Goal: Information Seeking & Learning: Learn about a topic

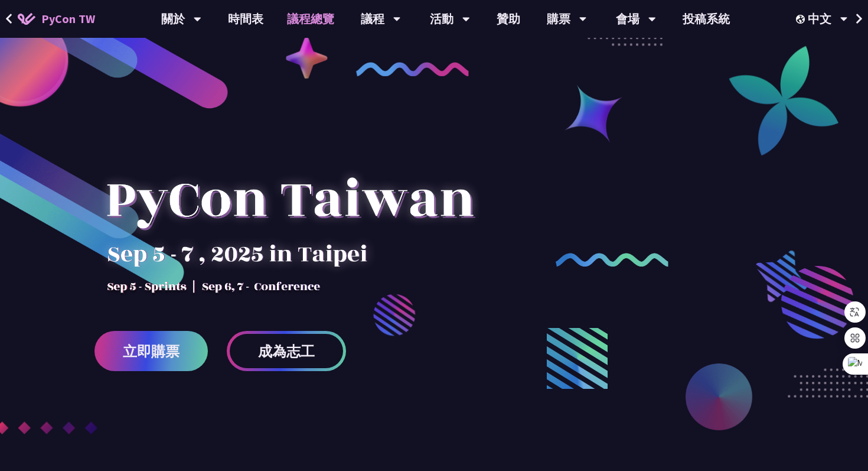
drag, startPoint x: 0, startPoint y: 0, endPoint x: 321, endPoint y: 21, distance: 321.4
click at [321, 21] on link "議程總覽" at bounding box center [310, 19] width 71 height 38
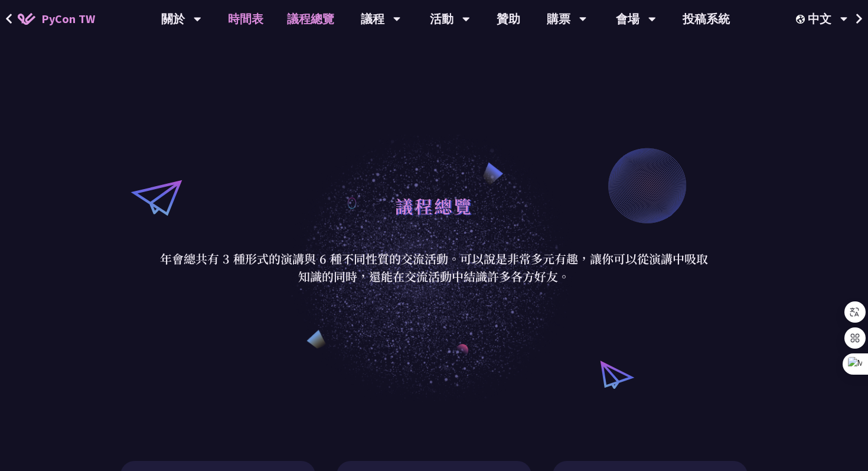
click at [253, 10] on link "時間表" at bounding box center [245, 19] width 59 height 38
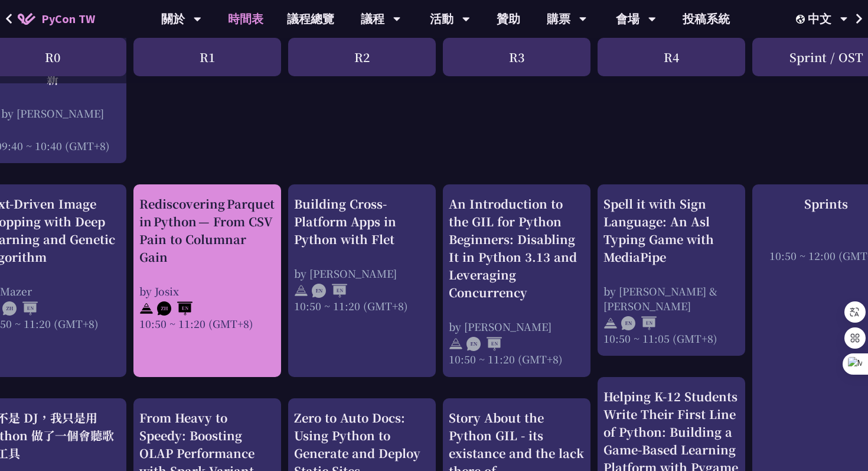
scroll to position [372, 0]
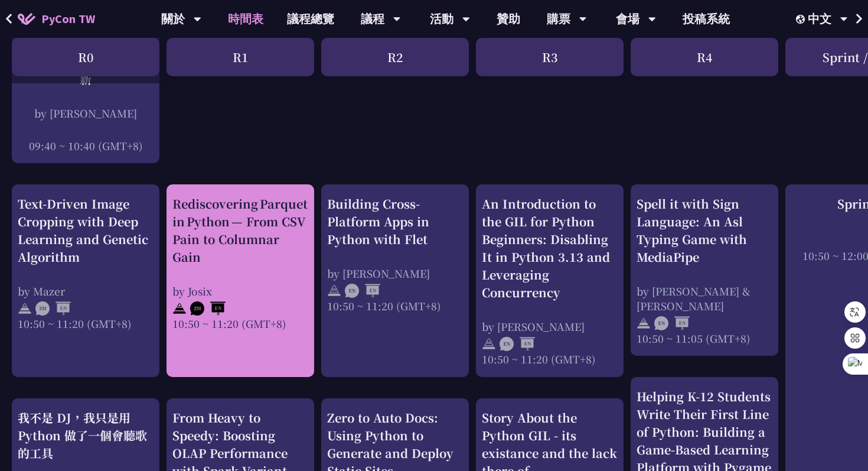
click at [247, 209] on div "Rediscovering Parquet in Python — From CSV Pain to Columnar Gain" at bounding box center [240, 230] width 136 height 71
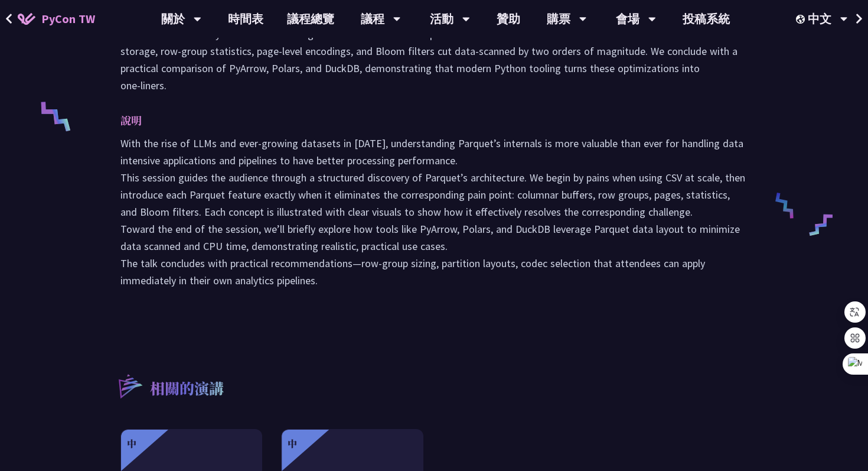
scroll to position [473, 0]
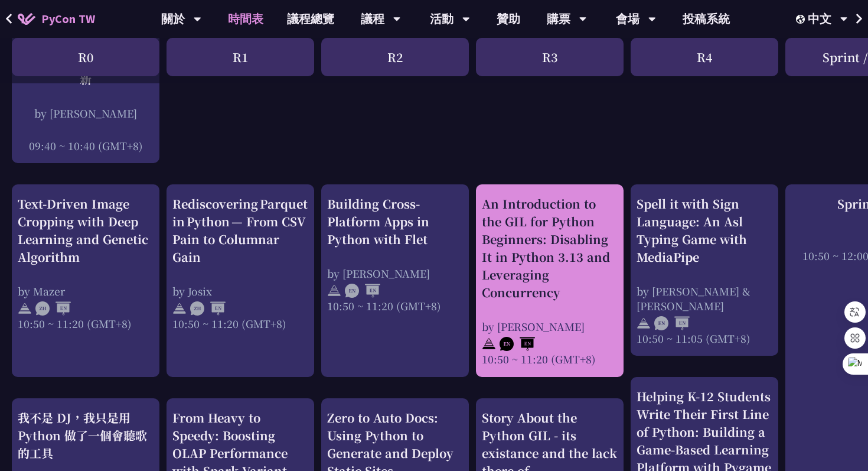
click at [542, 245] on div "An Introduction to the GIL for Python Beginners: Disabling It in Python 3.13 an…" at bounding box center [550, 248] width 136 height 106
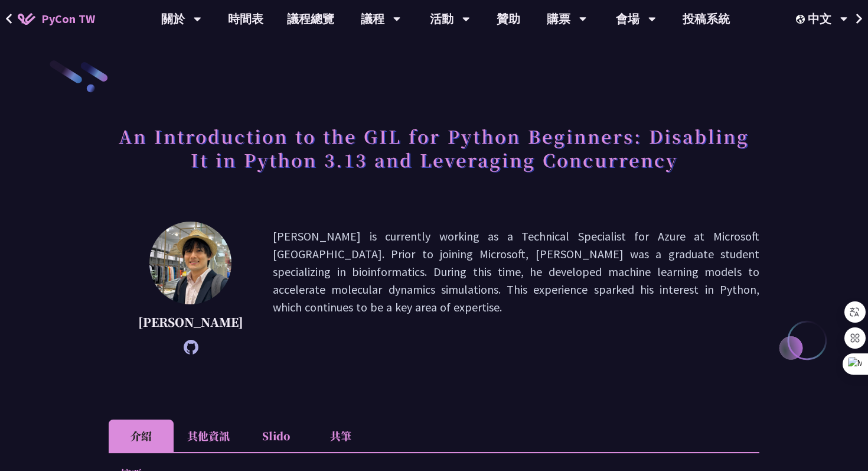
scroll to position [89, 0]
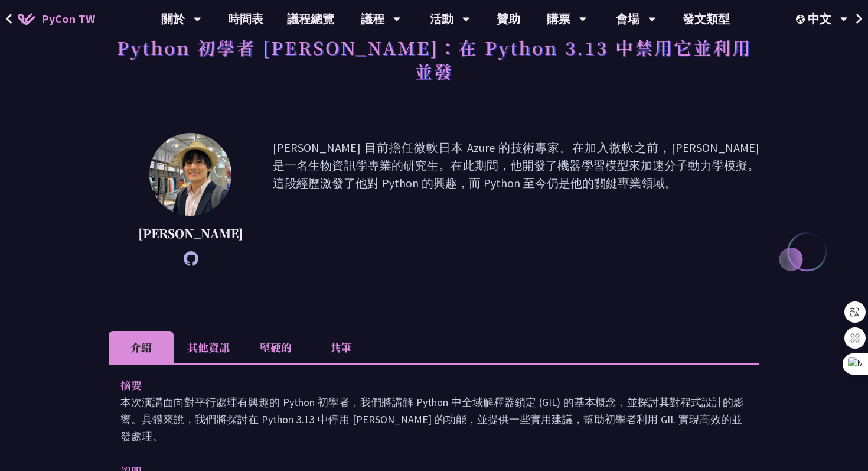
scroll to position [372, 0]
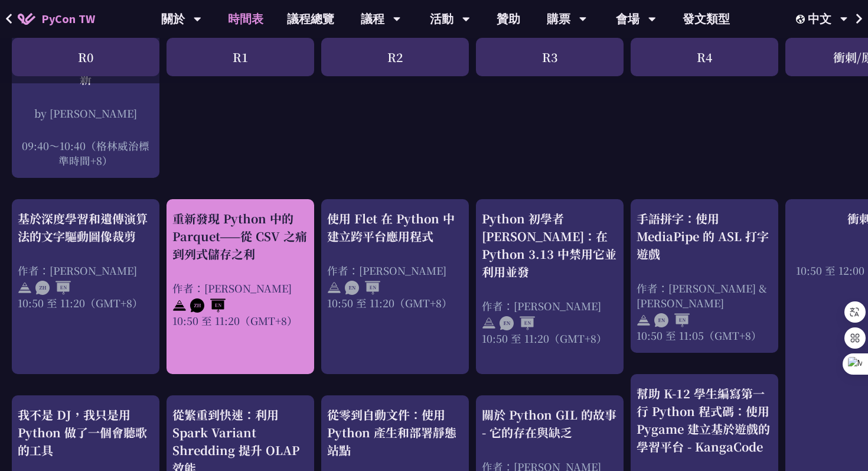
click at [245, 242] on font "重新發現 Python 中的 Parquet——從 CSV 之痛到列式儲存之利" at bounding box center [239, 236] width 135 height 53
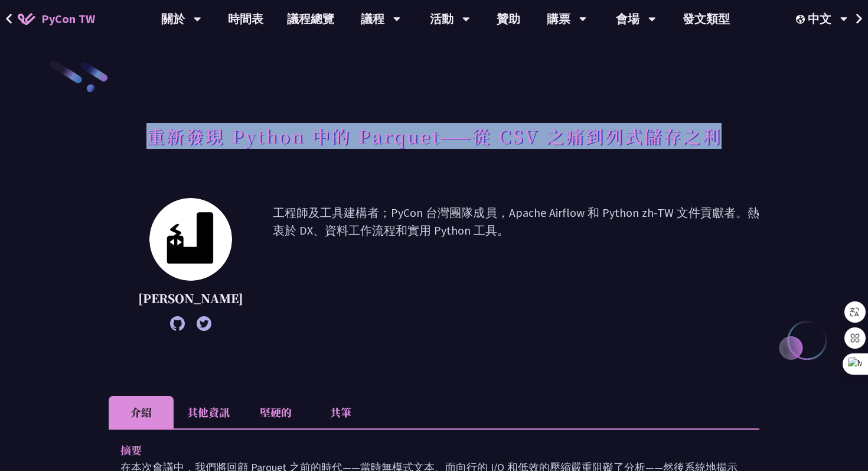
drag, startPoint x: 149, startPoint y: 134, endPoint x: 724, endPoint y: 144, distance: 575.4
click at [724, 144] on div "重新發現 Python 中的 Parquet——從 CSV 之痛到列式儲存之利" at bounding box center [434, 149] width 651 height 62
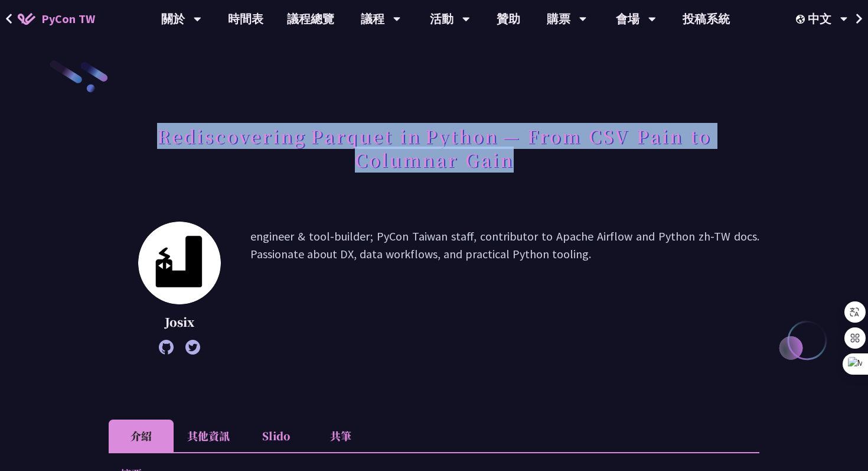
drag, startPoint x: 158, startPoint y: 135, endPoint x: 539, endPoint y: 159, distance: 381.8
click at [539, 159] on h1 "Rediscovering Parquet in Python — From CSV Pain to Columnar Gain" at bounding box center [434, 147] width 651 height 59
copy h1 "Rediscovering Parquet in Python — From CSV Pain to Columnar Gain"
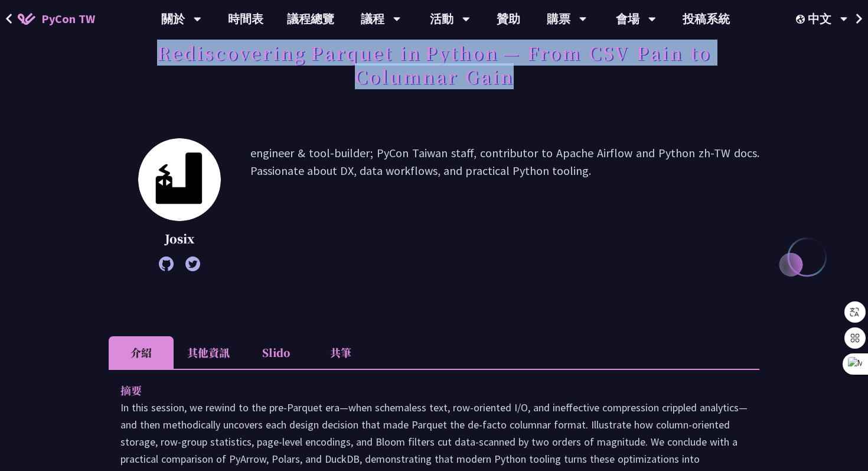
scroll to position [73, 0]
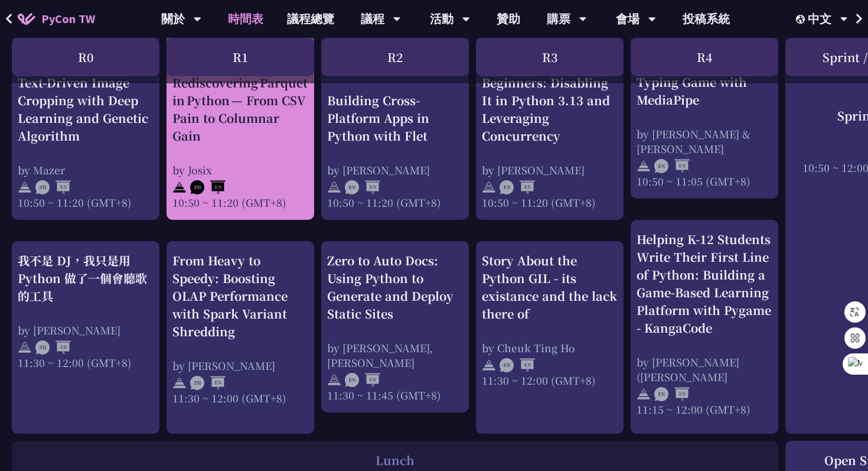
scroll to position [536, 0]
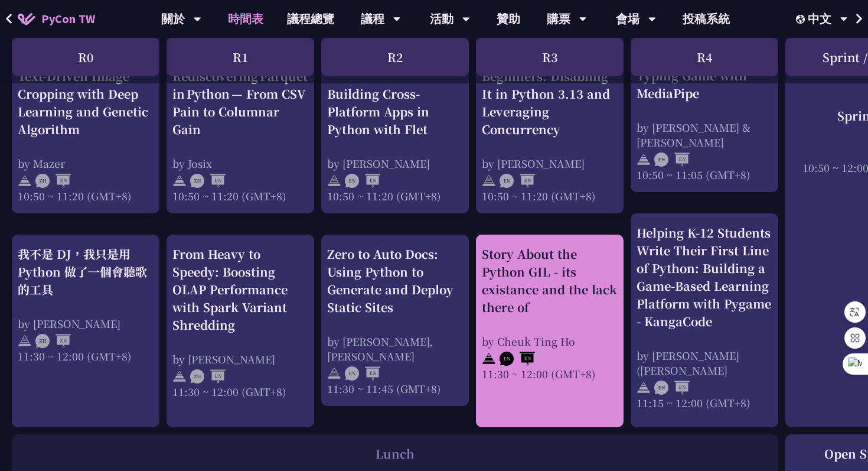
click at [514, 285] on div "Story About the Python GIL - its existance and the lack there of" at bounding box center [550, 280] width 136 height 71
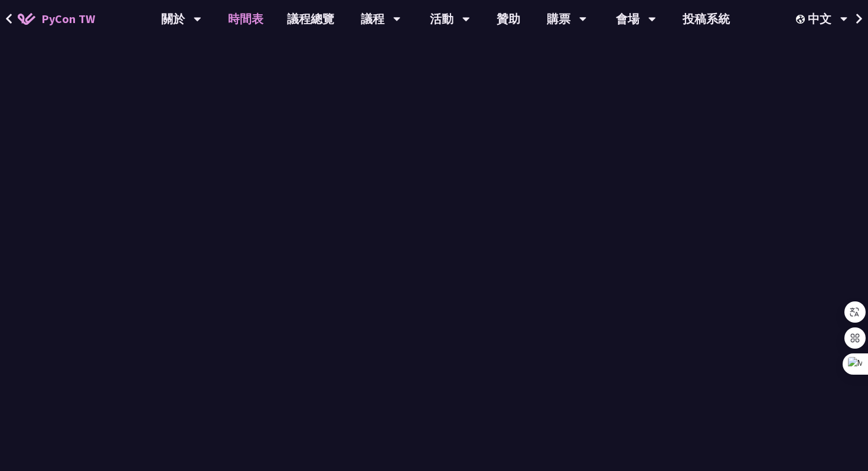
scroll to position [536, 0]
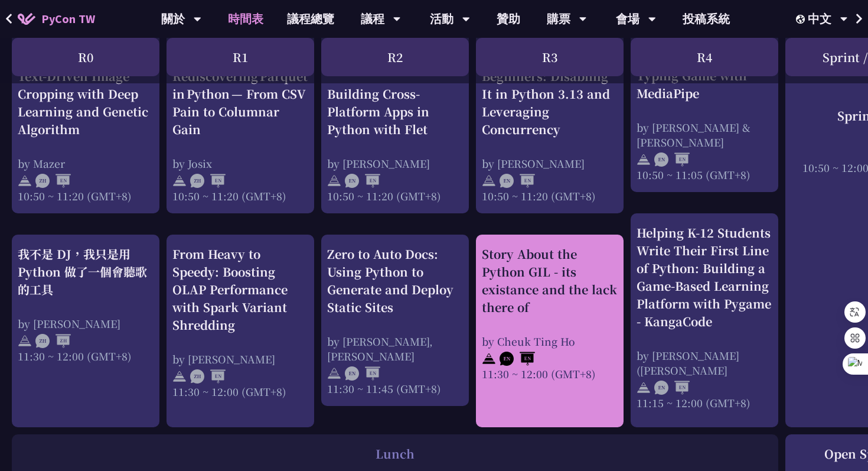
click at [512, 259] on div "Story About the Python GIL - its existance and the lack there of" at bounding box center [550, 280] width 136 height 71
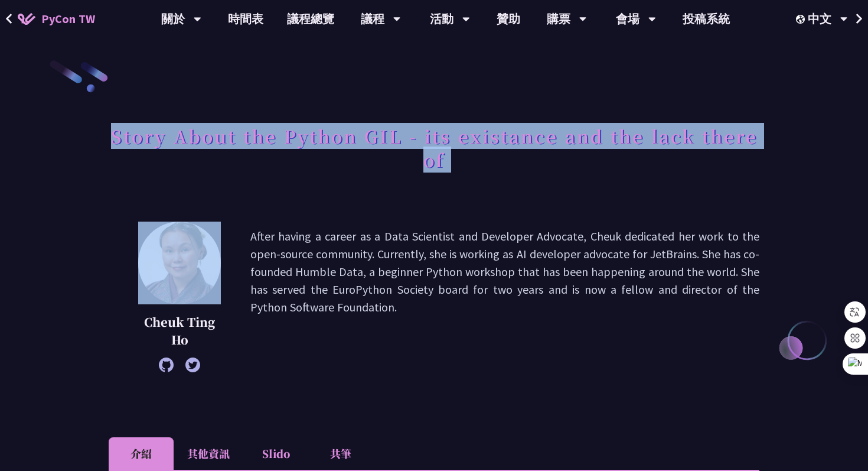
drag, startPoint x: 112, startPoint y: 135, endPoint x: 513, endPoint y: 161, distance: 401.9
click at [513, 161] on h1 "Story About the Python GIL - its existance and the lack there of" at bounding box center [434, 147] width 651 height 59
copy div "Story About the Python GIL - its existance and the lack there of"
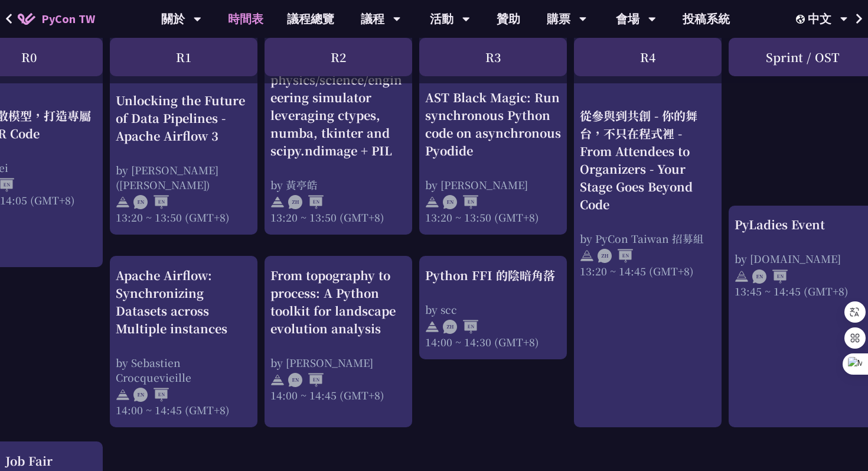
scroll to position [1058, 55]
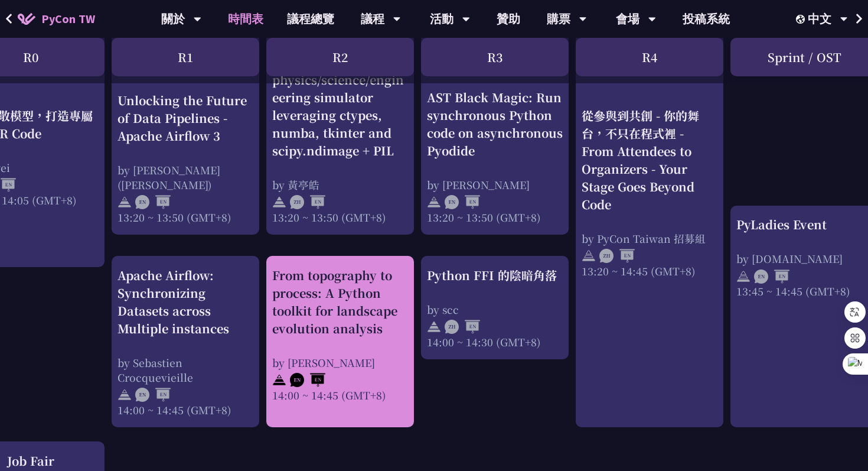
click at [318, 308] on div "From topography to process: A Python toolkit for landscape evolution analysis" at bounding box center [340, 301] width 136 height 71
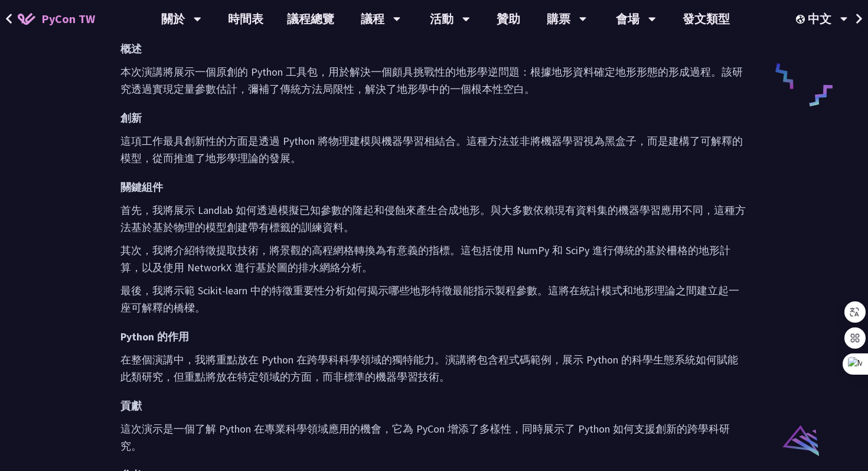
scroll to position [747, 0]
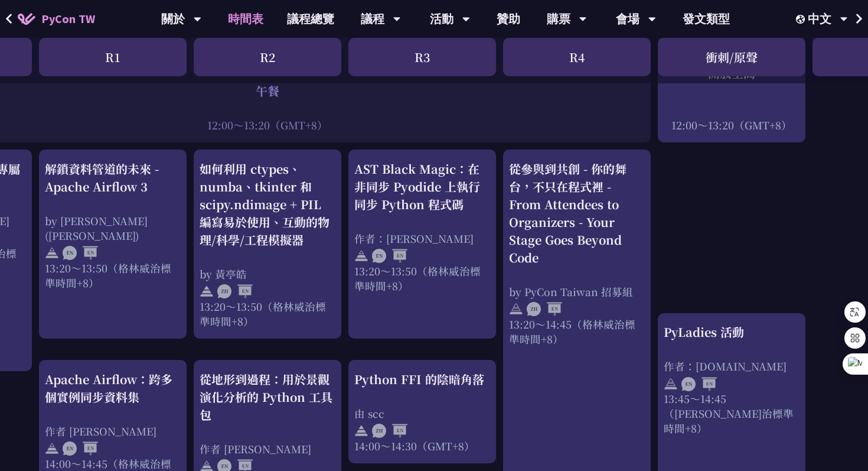
scroll to position [942, 128]
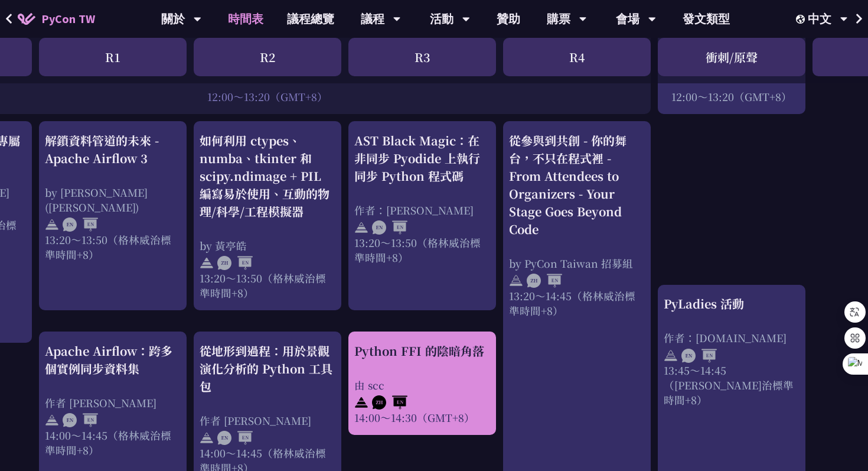
click at [404, 355] on div "Python FFI 的陰暗角落 由 scc 14:00～14:30（GMT+8）" at bounding box center [422, 383] width 136 height 83
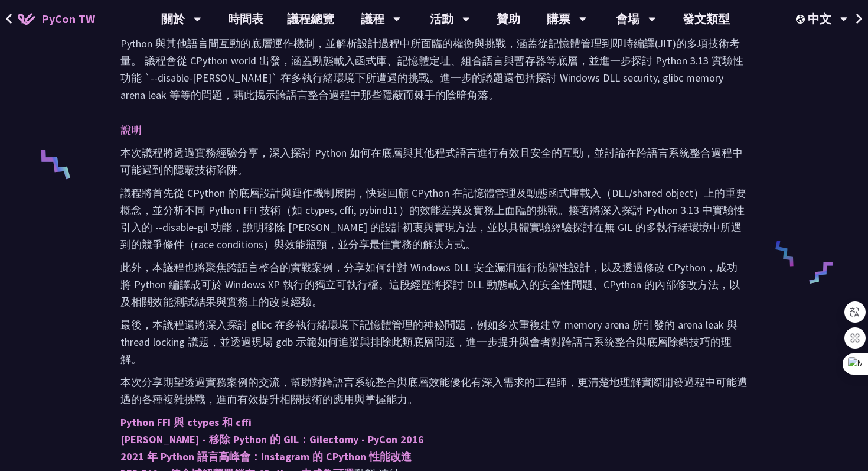
scroll to position [450, 0]
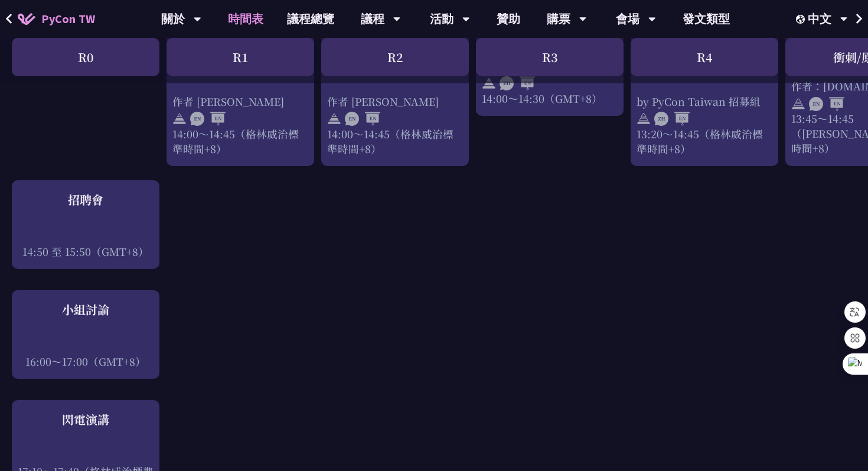
scroll to position [1269, 0]
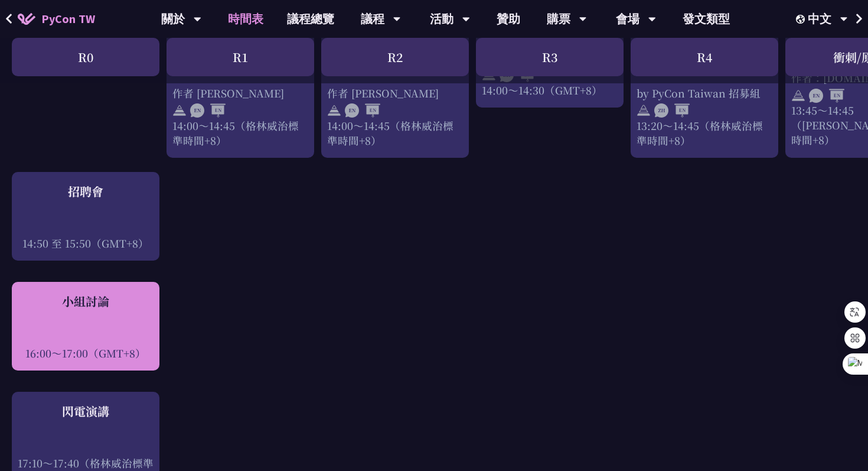
click at [105, 304] on div "小組討論 16:00～17:00（GMT+8）" at bounding box center [86, 326] width 136 height 68
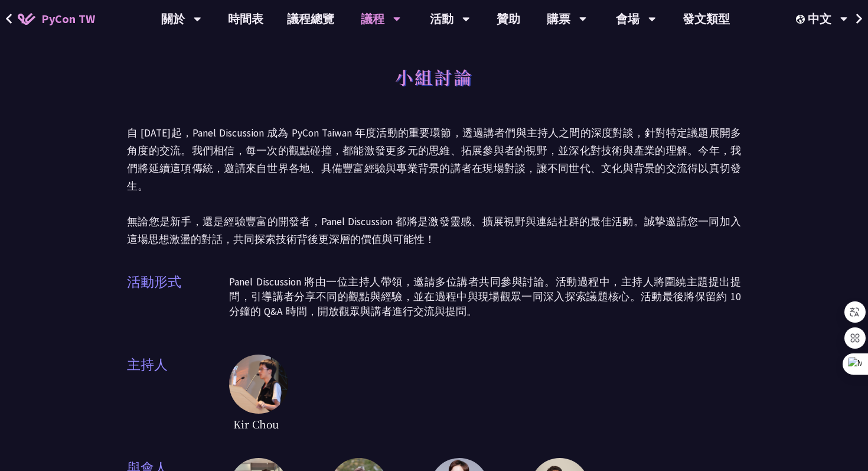
scroll to position [389, 0]
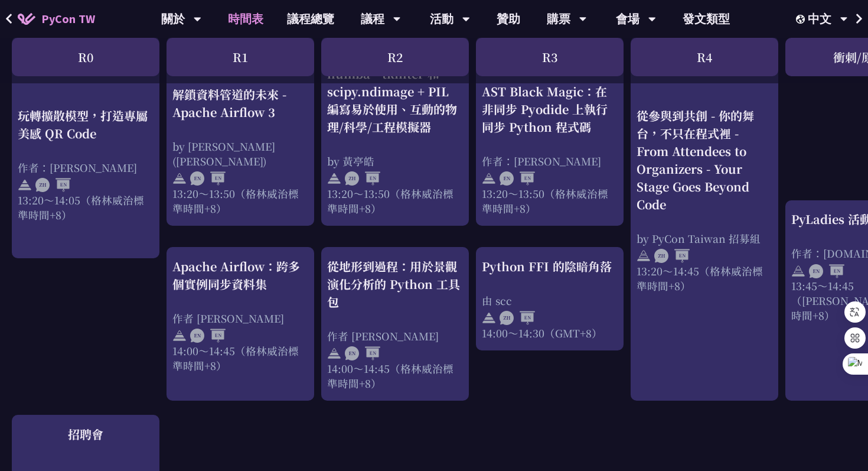
scroll to position [1023, 0]
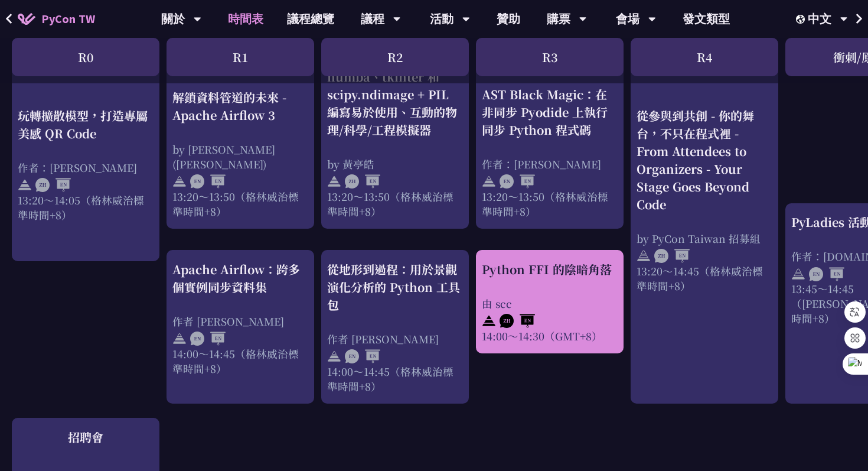
click at [533, 260] on div "Python FFI 的陰暗角落" at bounding box center [550, 269] width 136 height 18
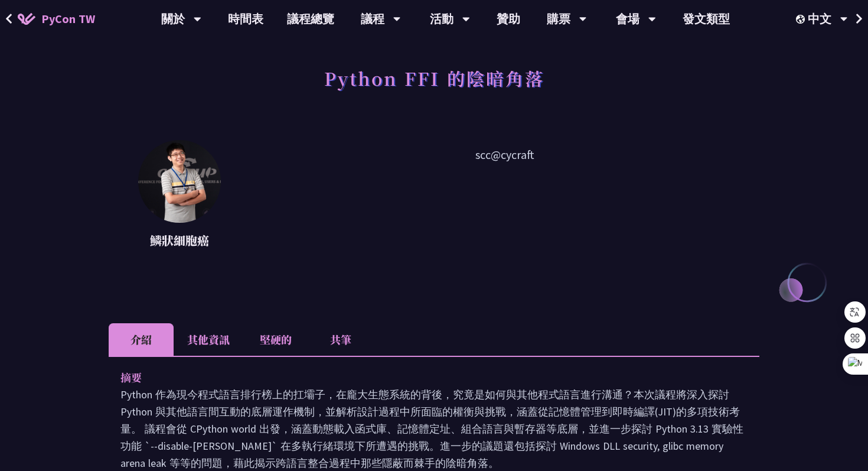
scroll to position [57, 0]
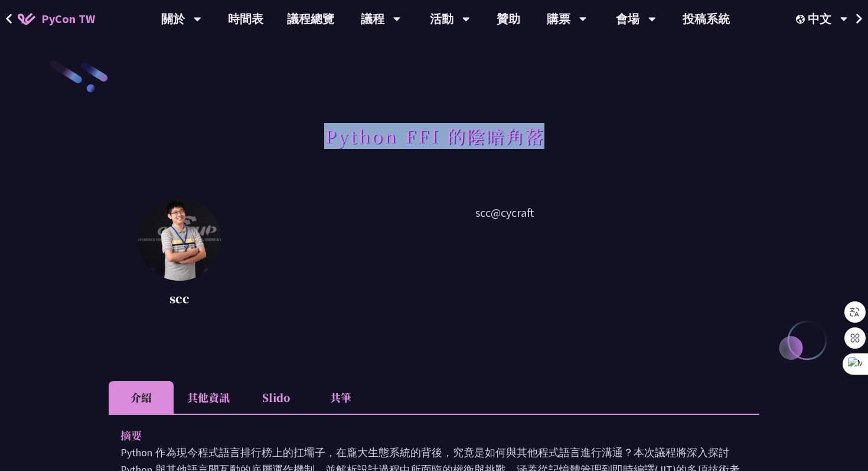
drag, startPoint x: 325, startPoint y: 136, endPoint x: 614, endPoint y: 133, distance: 288.9
click at [614, 133] on div "Python FFI 的陰暗角落" at bounding box center [434, 149] width 651 height 62
copy h1 "Python FFI 的陰暗角落"
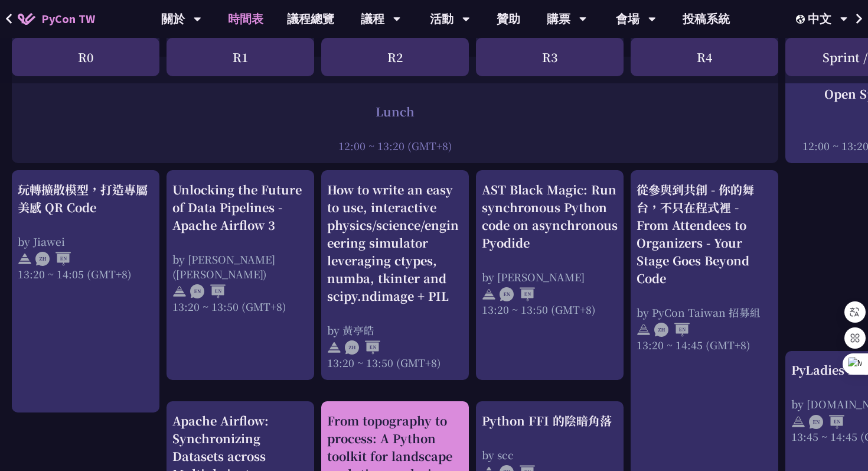
scroll to position [904, 0]
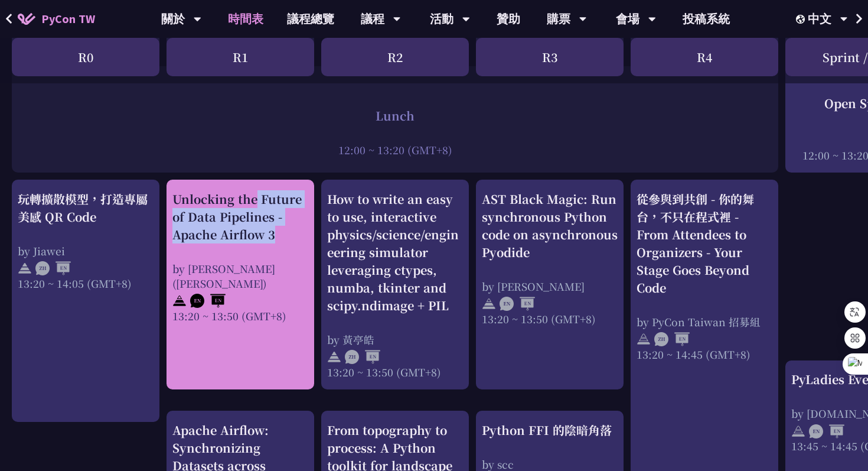
copy div "Unlocking the Future of Data Pipelines - Apache Airflow 3"
drag, startPoint x: 167, startPoint y: 193, endPoint x: 279, endPoint y: 244, distance: 122.9
click at [279, 244] on div "Unlocking the Future of Data Pipelines - Apache Airflow 3 by [PERSON_NAME] ([PE…" at bounding box center [241, 285] width 148 height 210
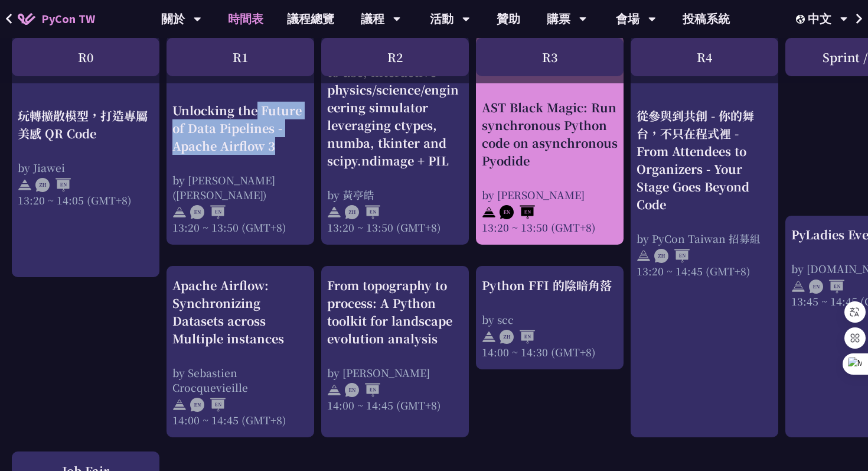
scroll to position [1060, 0]
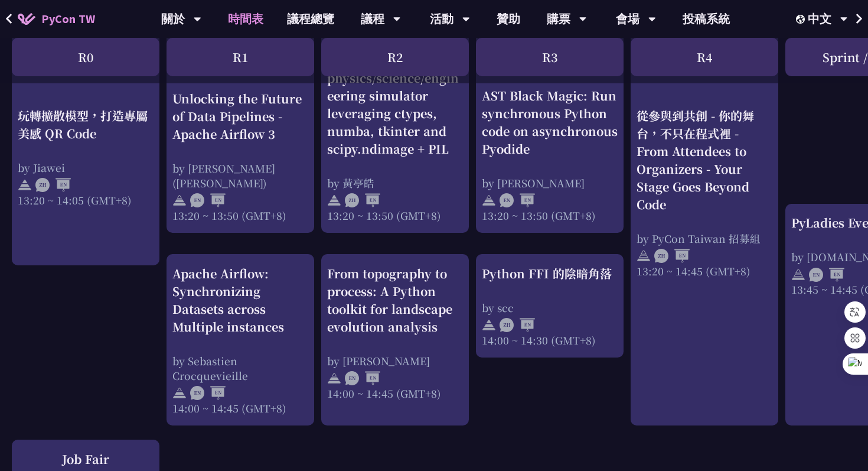
click at [519, 243] on div "An Introduction to the GIL for Python Beginners: Disabling It in Python 3.13 an…" at bounding box center [627, 134] width 1255 height 1908
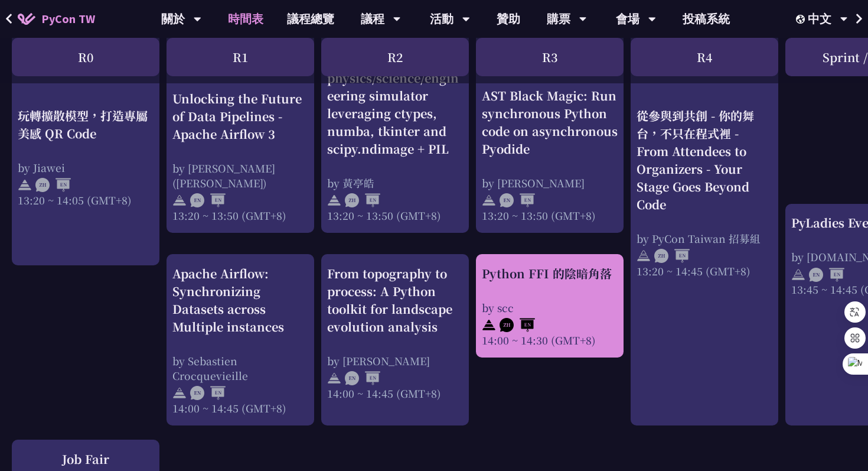
drag, startPoint x: 476, startPoint y: 263, endPoint x: 614, endPoint y: 275, distance: 138.1
click at [614, 275] on div "Python FFI 的陰暗角落 by scc 14:00 ~ 14:30 (GMT+8)" at bounding box center [550, 305] width 148 height 103
copy div "Python FFI 的陰暗角落"
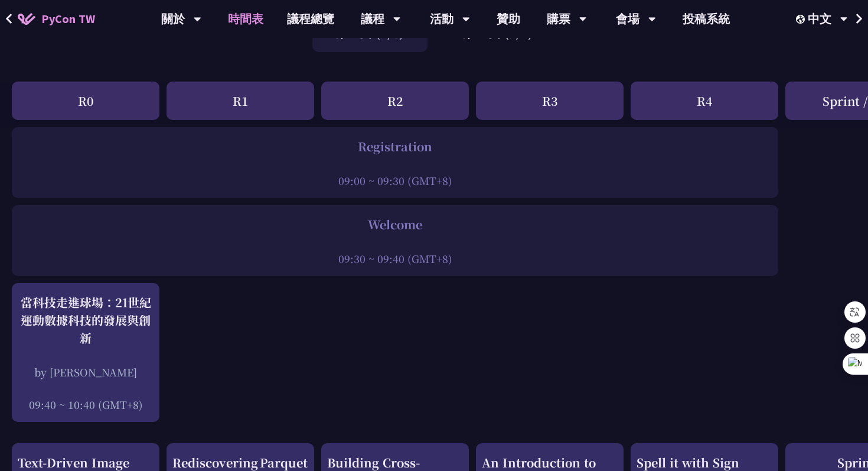
scroll to position [109, 0]
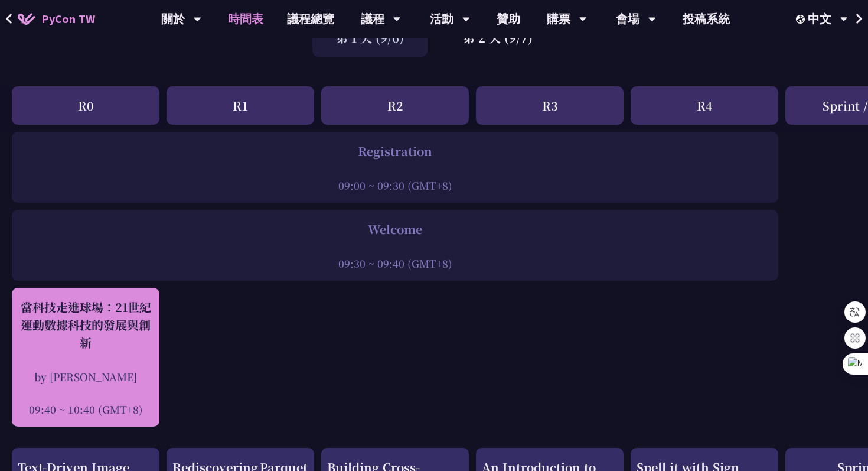
copy div "當科技走進球場：21世紀運動數據科技的發展與創新 by 林滿新 09:40 ~ 10:40 (GMT+8)"
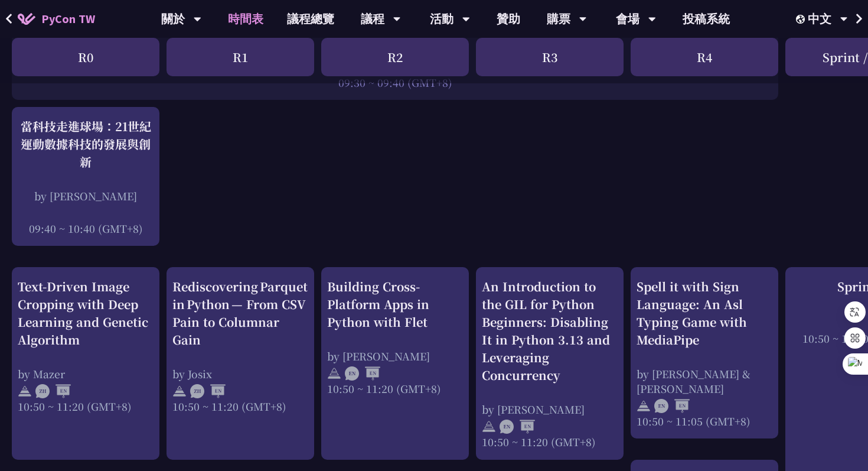
scroll to position [298, 0]
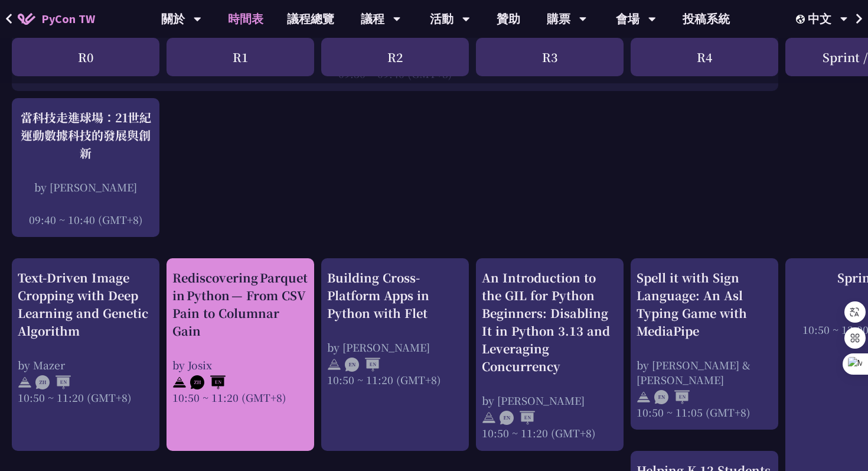
copy div "Rediscovering Parquet in Python — From CSV Pain to Columnar Gain by Josix 10:50…"
click at [262, 346] on div "Rediscovering Parquet in Python — From CSV Pain to Columnar Gain by Josix 10:50…" at bounding box center [240, 337] width 136 height 136
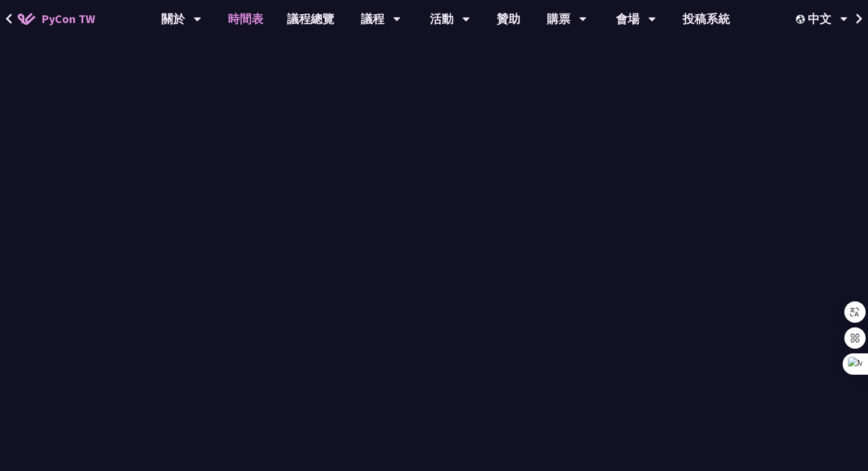
scroll to position [298, 0]
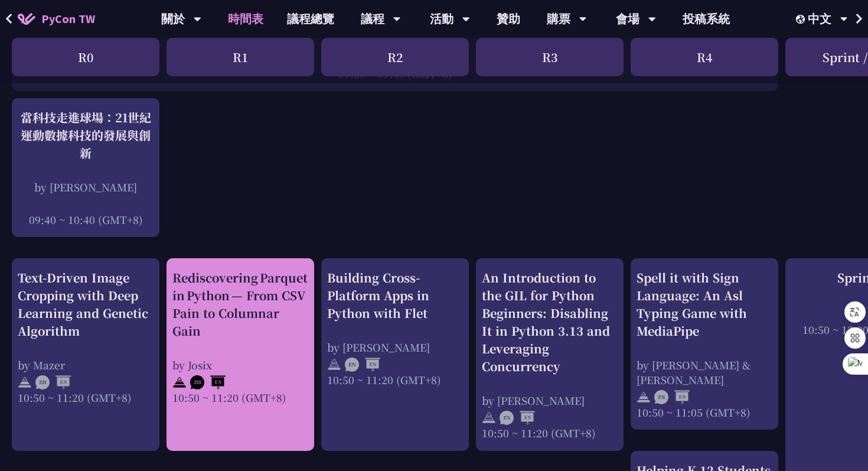
click at [225, 343] on div "Rediscovering Parquet in Python — From CSV Pain to Columnar Gain by Josix 10:50…" at bounding box center [240, 337] width 136 height 136
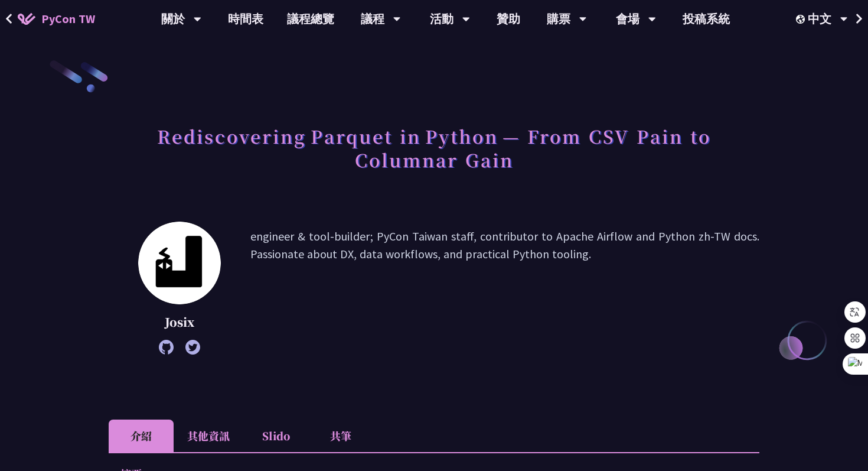
scroll to position [298, 0]
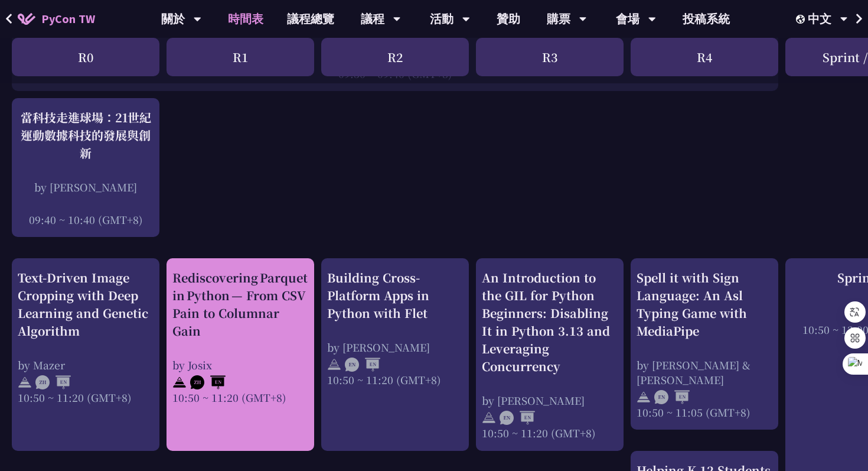
drag, startPoint x: 169, startPoint y: 264, endPoint x: 198, endPoint y: 328, distance: 70.6
click at [198, 328] on div "Rediscovering Parquet in Python — From CSV Pain to Columnar Gain by Josix 10:50…" at bounding box center [241, 354] width 148 height 193
copy div "Rediscovering Parquet in Python — From CSV Pain to Columnar Gain"
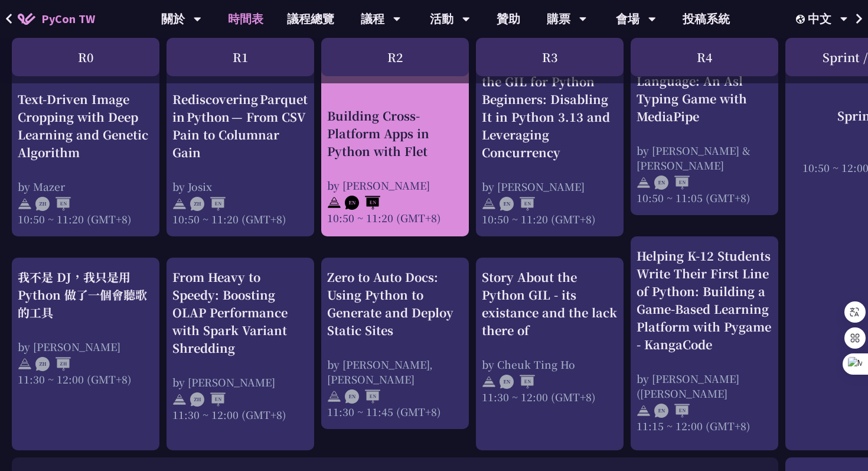
scroll to position [515, 0]
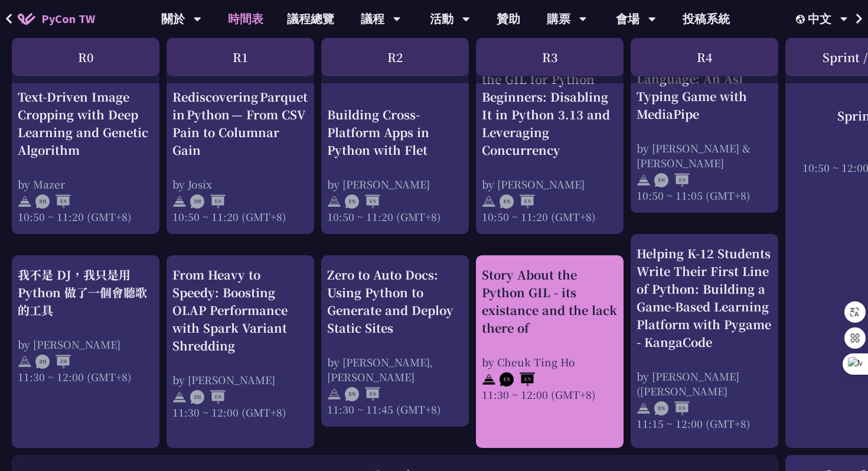
click at [508, 303] on div "Story About the Python GIL - its existance and the lack there of" at bounding box center [550, 301] width 136 height 71
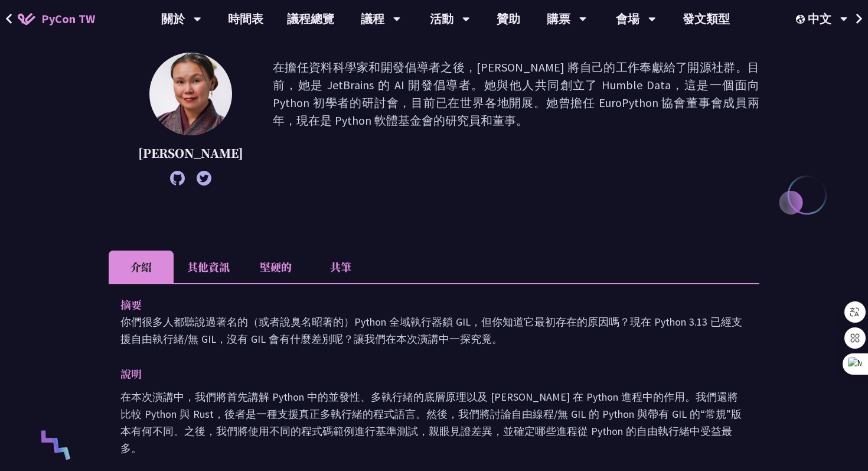
scroll to position [282, 0]
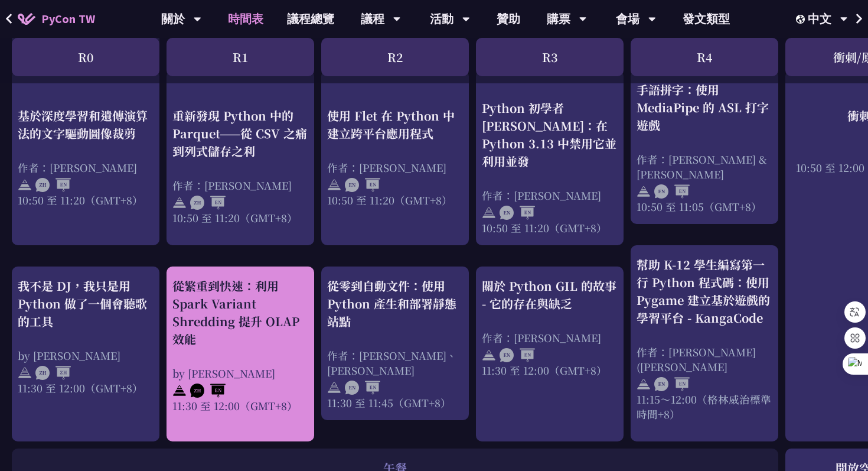
scroll to position [499, 0]
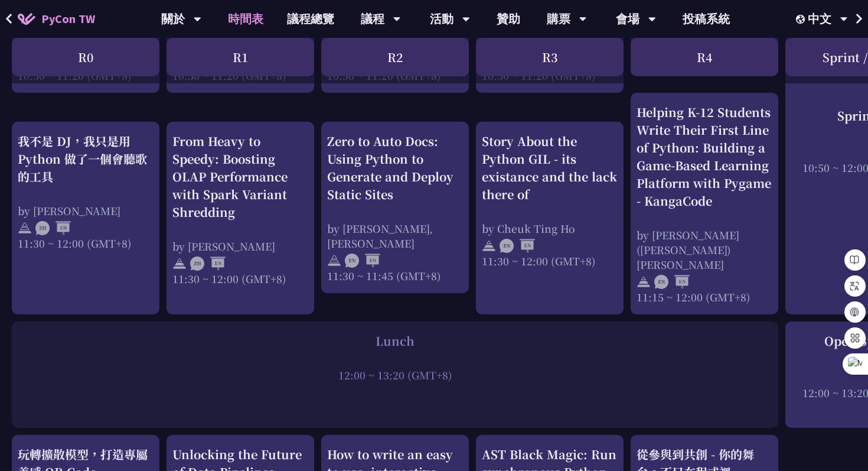
scroll to position [657, 0]
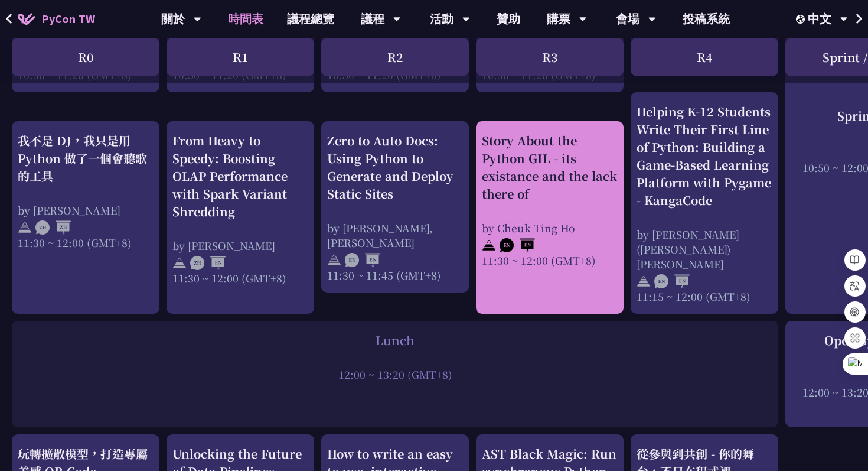
drag, startPoint x: 555, startPoint y: 187, endPoint x: 477, endPoint y: 122, distance: 101.5
drag, startPoint x: 478, startPoint y: 122, endPoint x: 547, endPoint y: 183, distance: 91.6
click at [547, 183] on div "Story About the Python GIL - its existance and the lack there of by Cheuk Ting …" at bounding box center [550, 217] width 148 height 193
copy div "Story About the Python GIL - its existance and the lack there of"
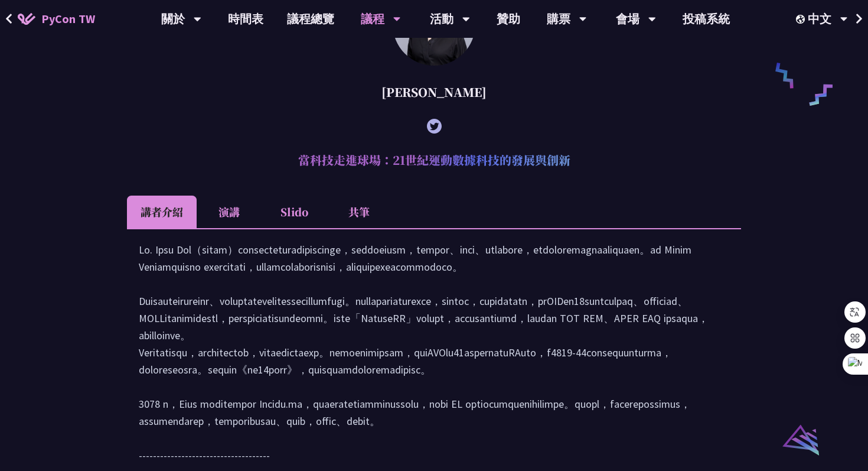
click at [236, 227] on li "演講" at bounding box center [229, 212] width 65 height 32
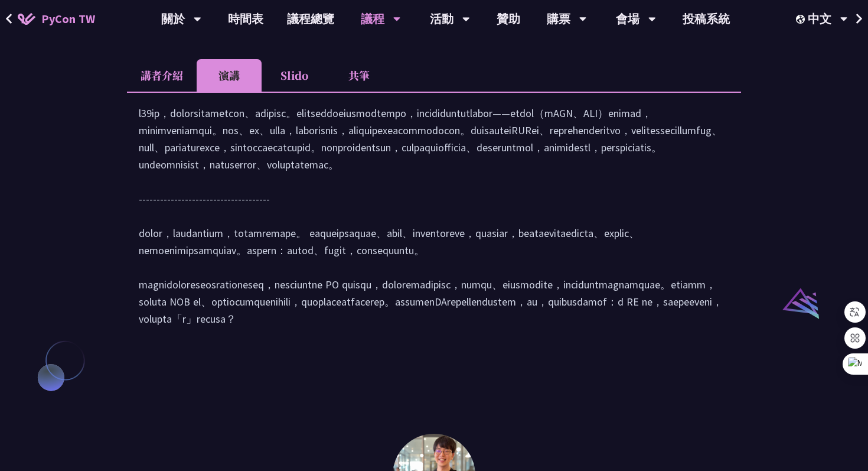
scroll to position [1065, 0]
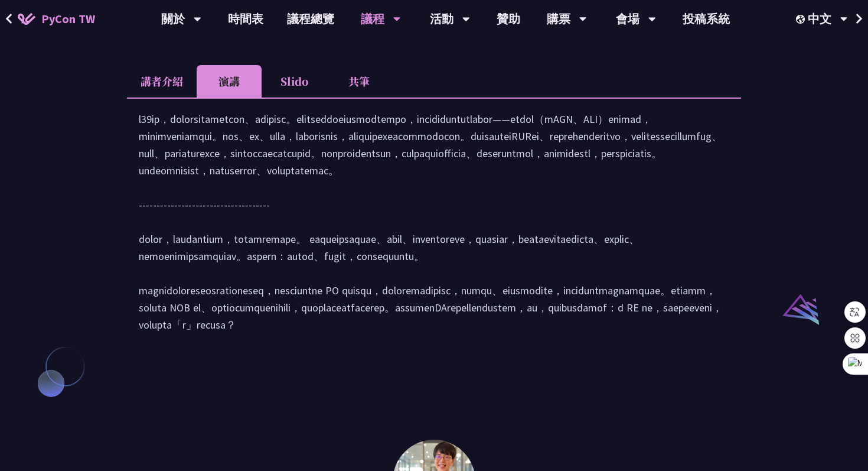
click at [356, 97] on li "共筆" at bounding box center [359, 81] width 65 height 32
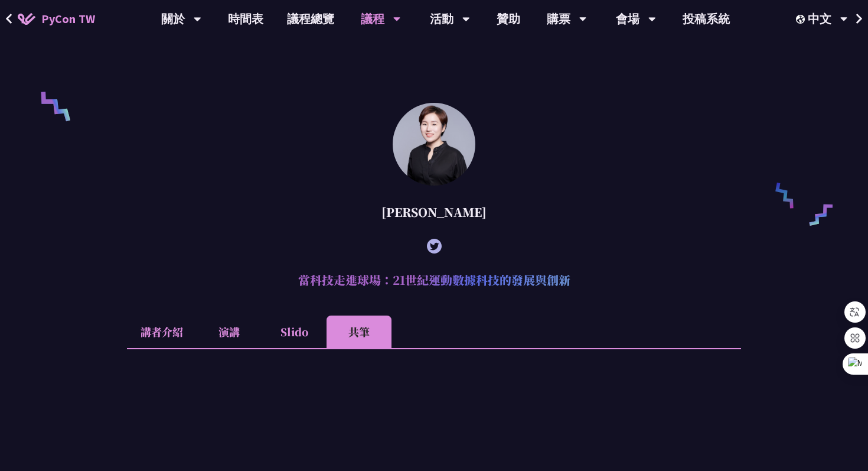
scroll to position [864, 0]
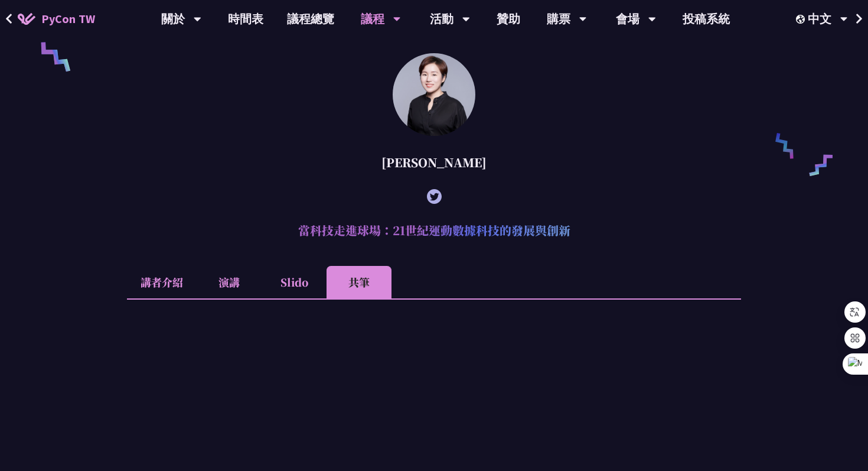
click at [232, 295] on li "演講" at bounding box center [229, 282] width 65 height 32
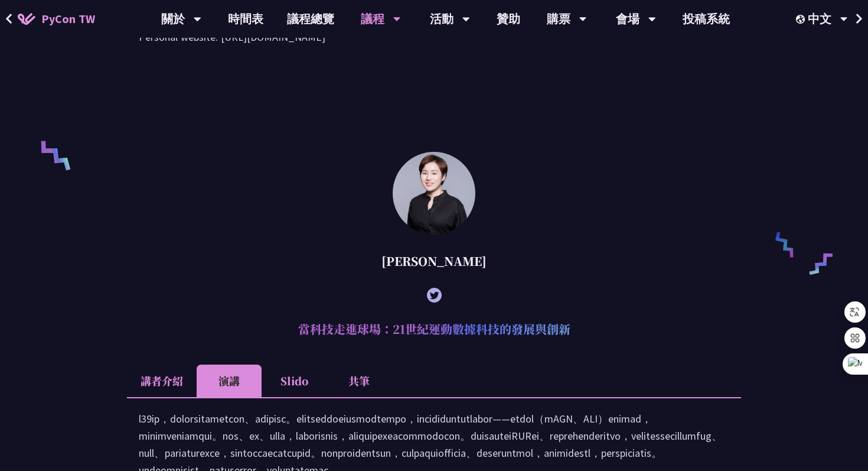
scroll to position [766, 0]
click at [245, 17] on link "時間表" at bounding box center [245, 19] width 59 height 38
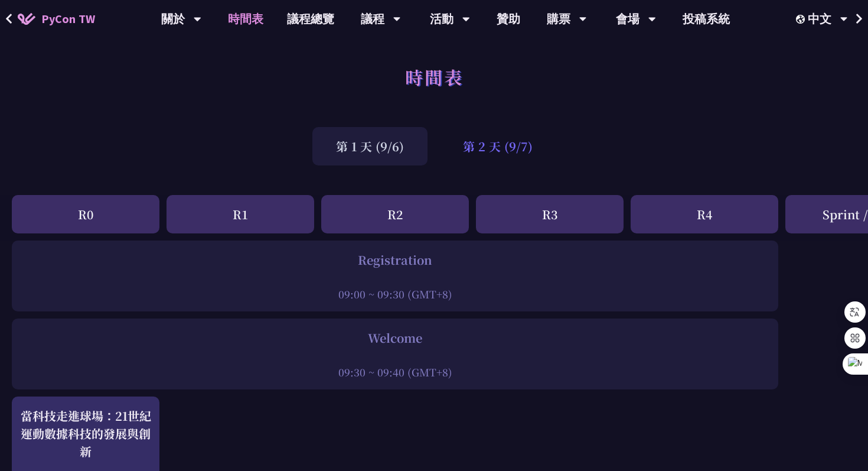
click at [478, 137] on div "第 2 天 (9/7)" at bounding box center [497, 146] width 117 height 38
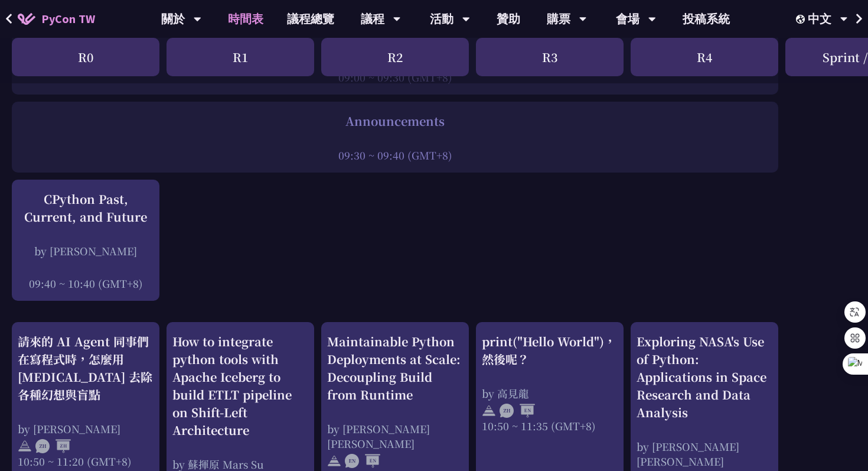
scroll to position [239, 0]
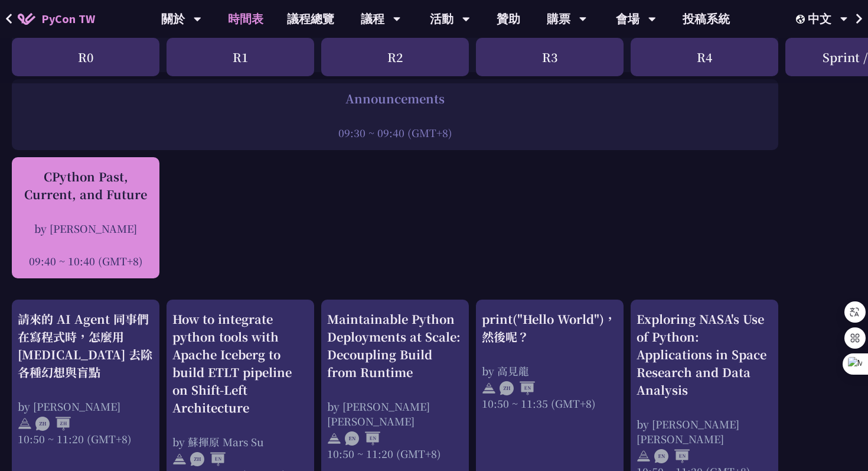
click at [121, 196] on div "CPython Past, Current, and Future" at bounding box center [86, 185] width 136 height 35
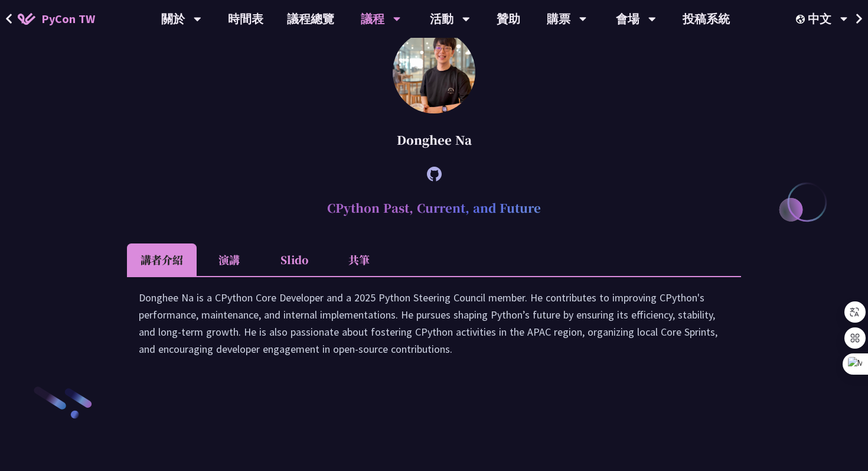
scroll to position [1602, 0]
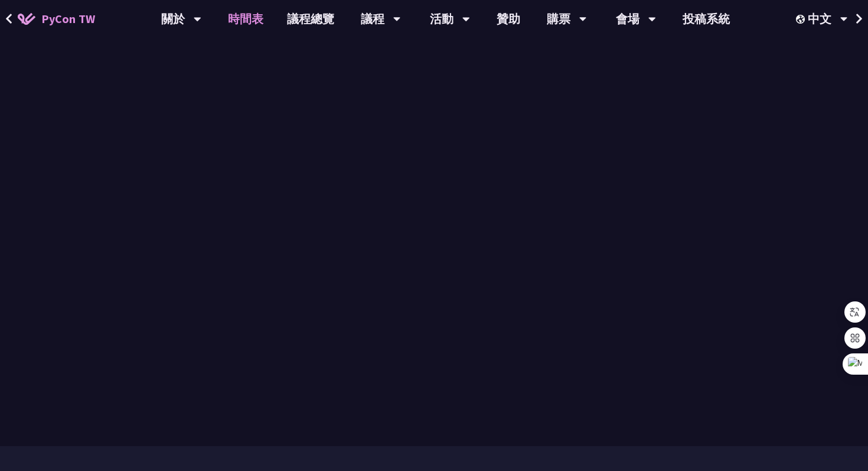
scroll to position [239, 0]
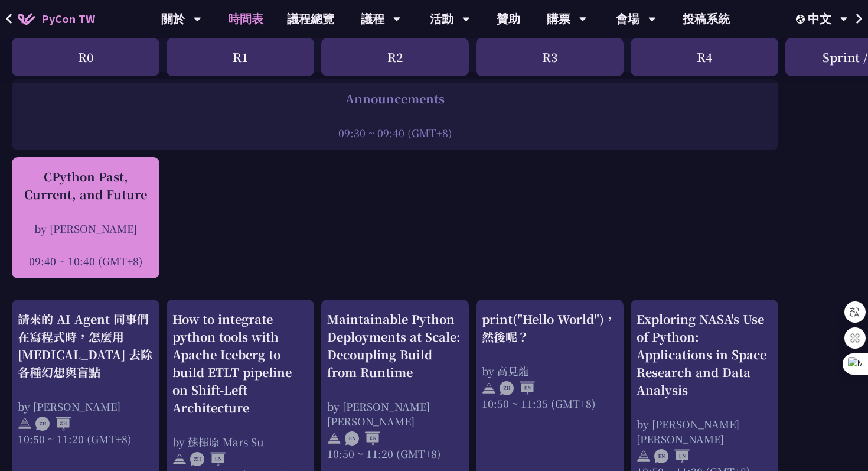
drag, startPoint x: 157, startPoint y: 198, endPoint x: 34, endPoint y: 177, distance: 124.8
click at [34, 177] on div "CPython Past, Current, and Future by Donghee Na 09:40 ~ 10:40 (GMT+8)" at bounding box center [86, 217] width 148 height 121
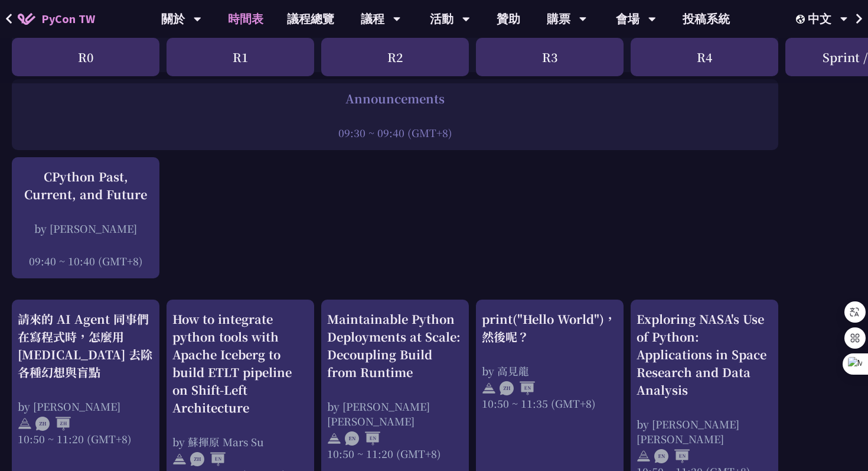
copy div "CPython Past, Current, and Future"
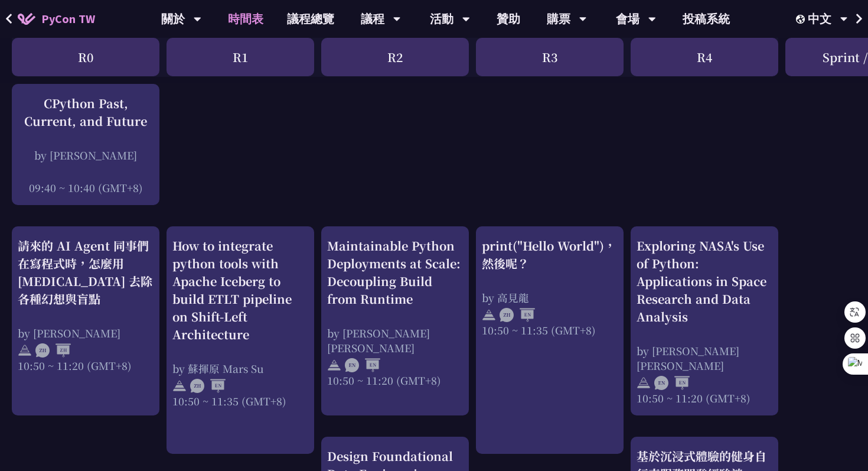
scroll to position [340, 0]
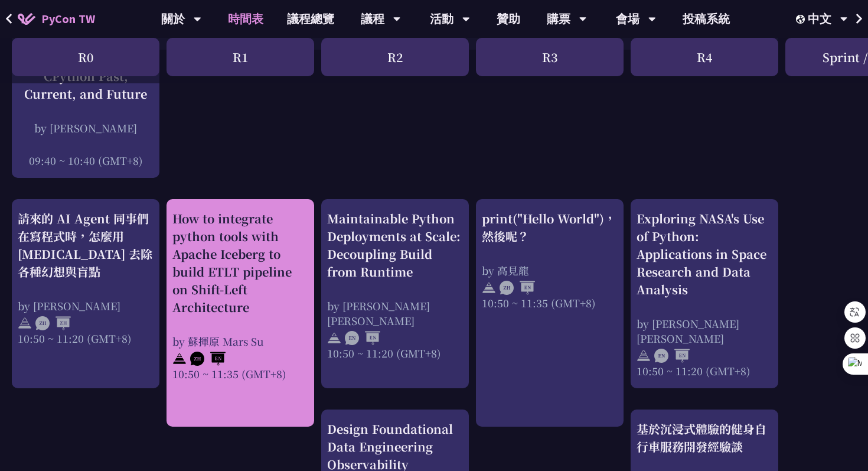
drag, startPoint x: 171, startPoint y: 214, endPoint x: 249, endPoint y: 308, distance: 122.1
click at [249, 308] on div "How to integrate python tools with Apache Iceberg to build ETLT pipeline on Shi…" at bounding box center [241, 312] width 148 height 227
copy div "How to integrate python tools with Apache Iceberg to build ETLT pipeline on Shi…"
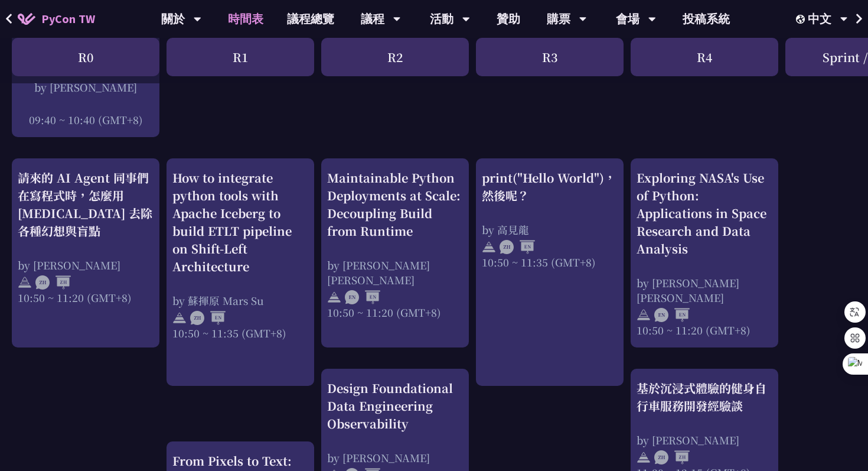
scroll to position [385, 0]
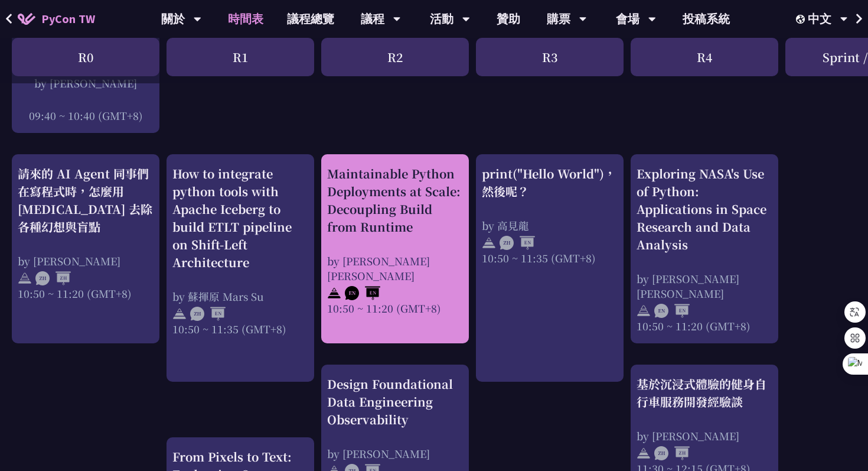
click at [387, 220] on div "Maintainable Python Deployments at Scale: Decoupling Build from Runtime" at bounding box center [395, 200] width 136 height 71
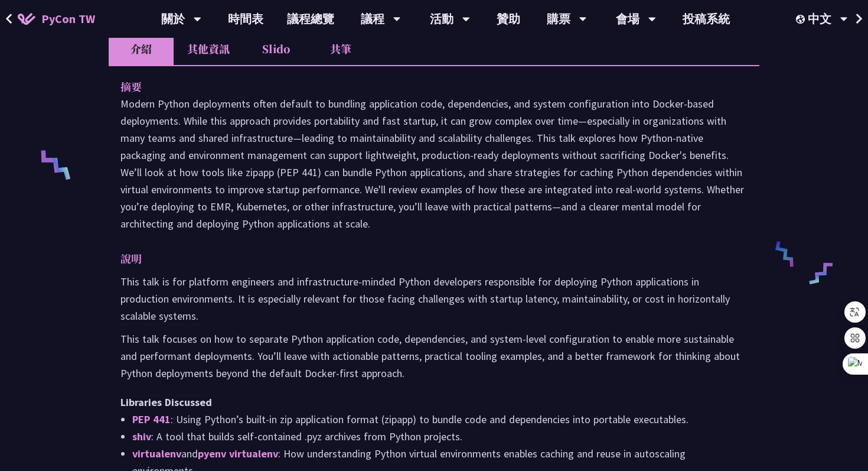
scroll to position [460, 0]
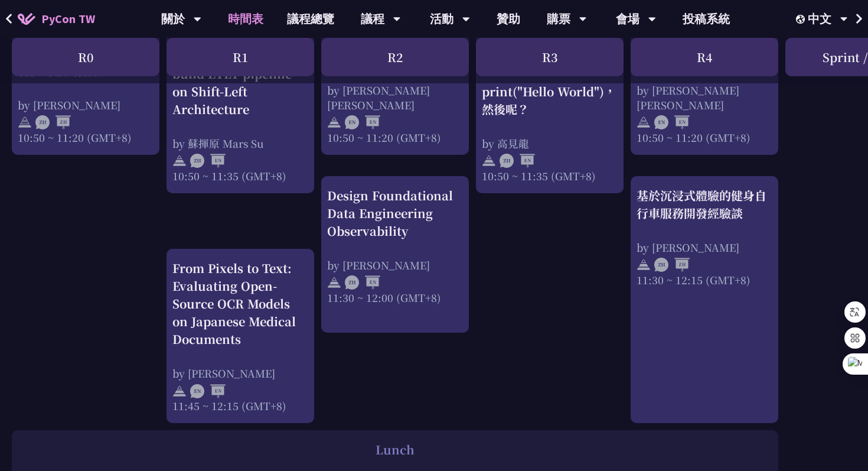
scroll to position [574, 0]
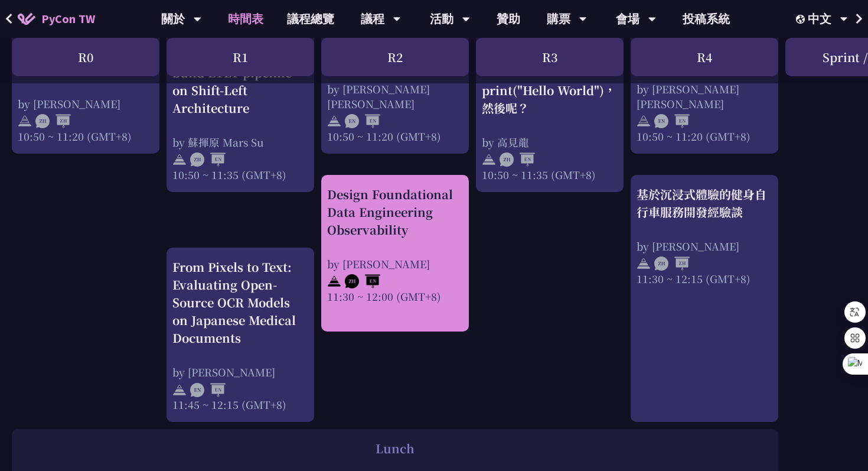
drag, startPoint x: 323, startPoint y: 184, endPoint x: 417, endPoint y: 232, distance: 106.2
click at [417, 232] on div "Design Foundational Data Engineering Observability by Shuhsi Lin 11:30 ~ 12:00 …" at bounding box center [395, 253] width 148 height 157
copy div "Design Foundational Data Engineering Observability"
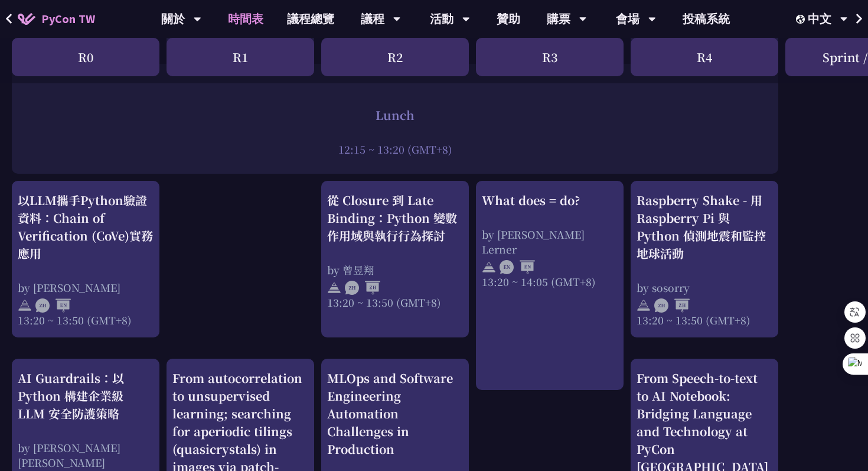
scroll to position [936, 0]
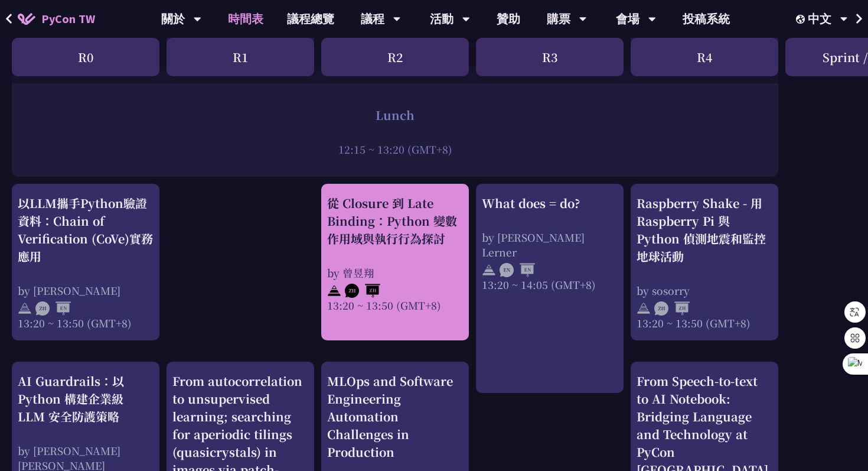
click at [393, 232] on div "從 Closure 到 Late Binding：Python 變數作用域與執行行為探討" at bounding box center [395, 220] width 136 height 53
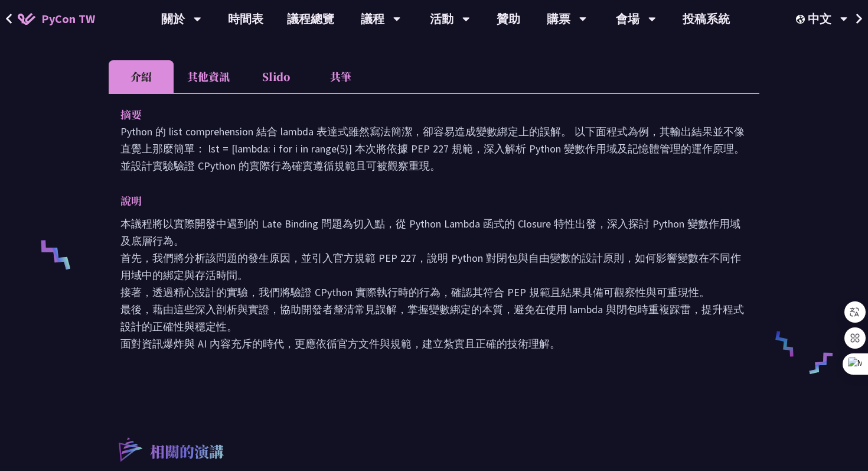
scroll to position [335, 0]
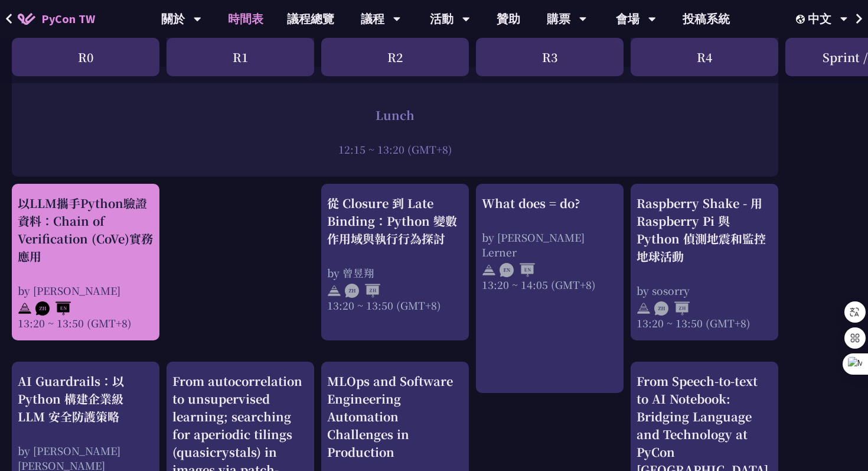
click at [105, 249] on div "以LLM攜手Python驗證資料：Chain of Verification (CoVe)實務應用" at bounding box center [86, 229] width 136 height 71
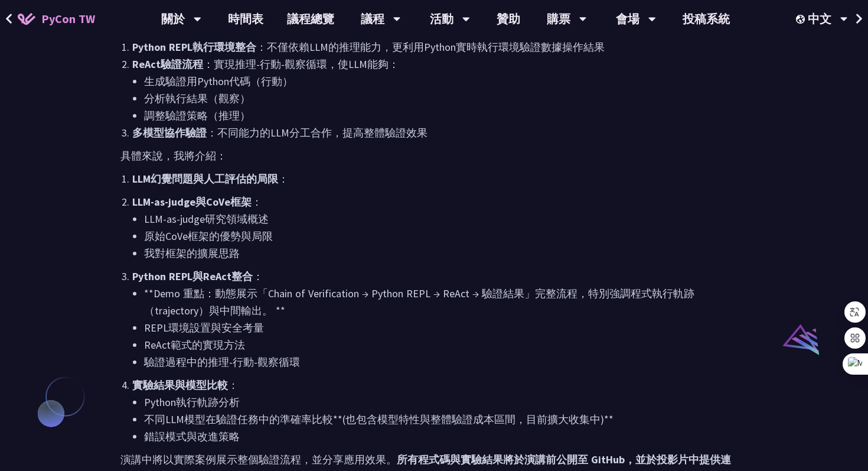
scroll to position [768, 0]
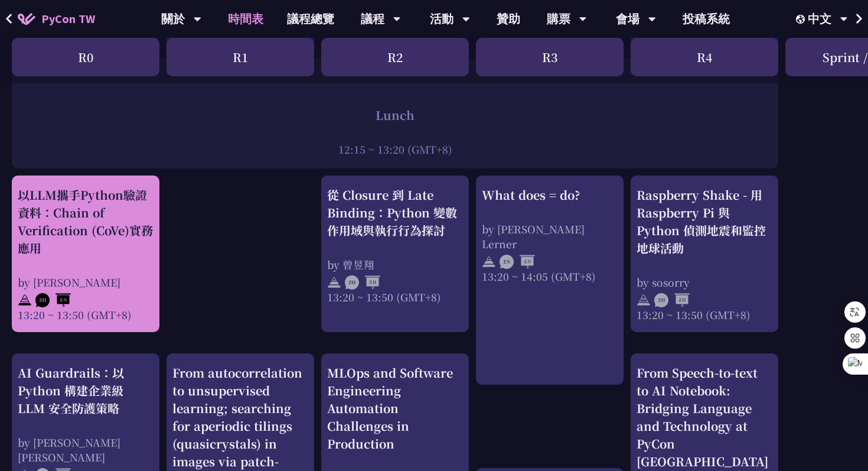
scroll to position [942, 0]
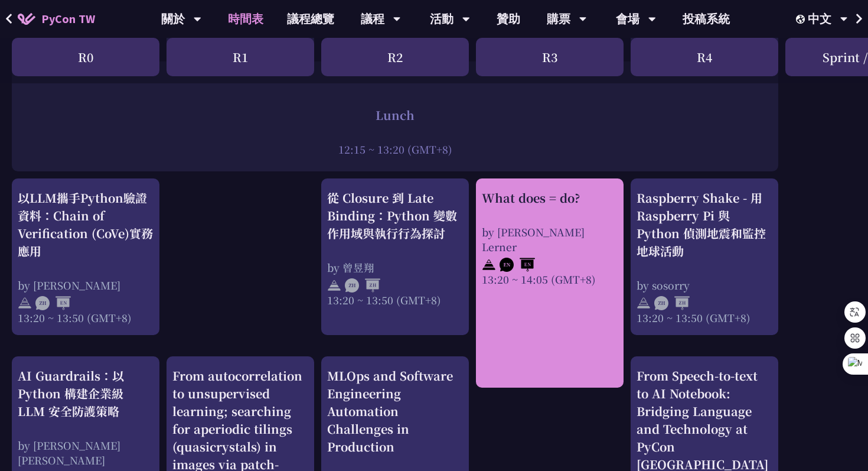
click at [559, 222] on div "What does = do? by Reuven M. Lerner 13:20 ~ 14:05 (GMT+8)" at bounding box center [550, 237] width 136 height 97
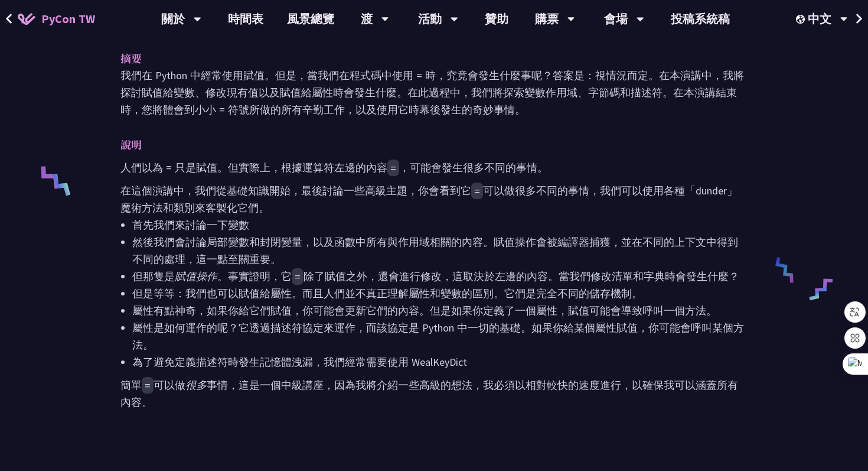
scroll to position [414, 0]
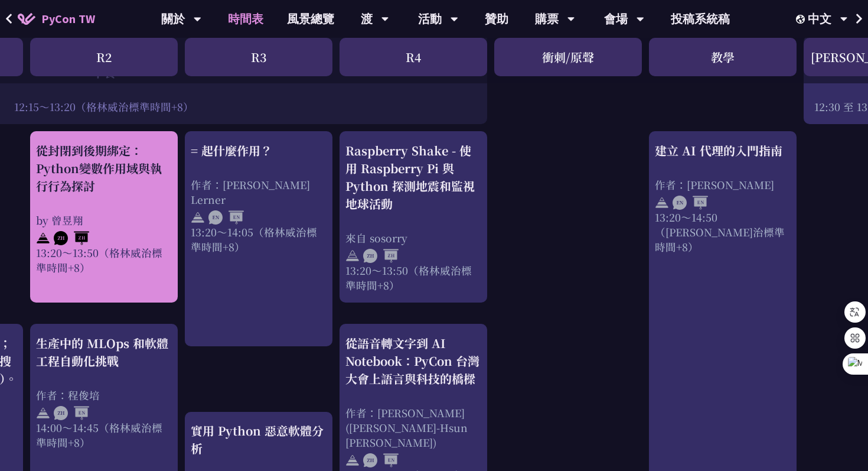
scroll to position [942, 359]
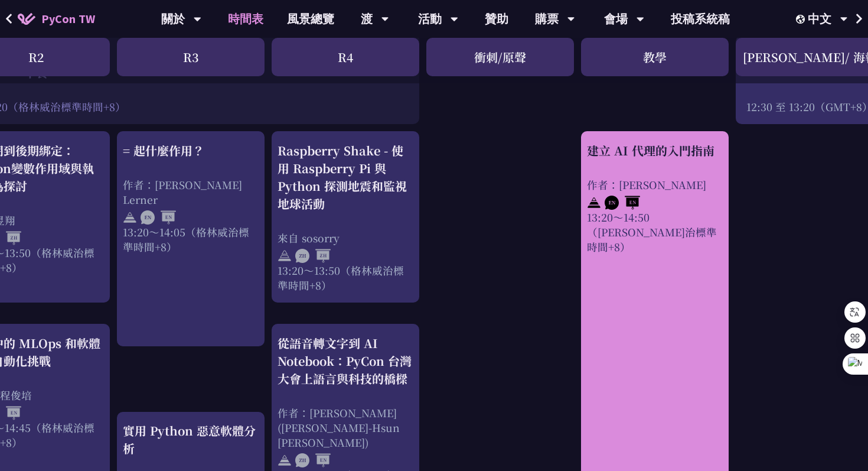
click at [619, 158] on font "建立 AI 代理的入門指南" at bounding box center [651, 150] width 128 height 17
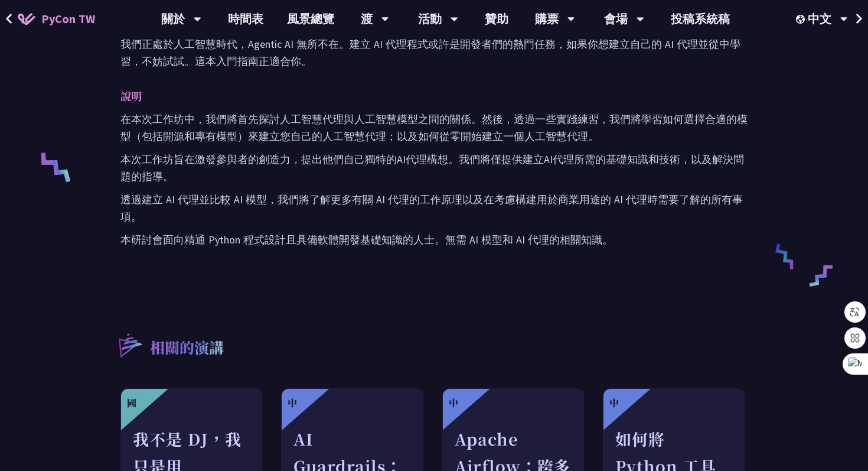
scroll to position [421, 0]
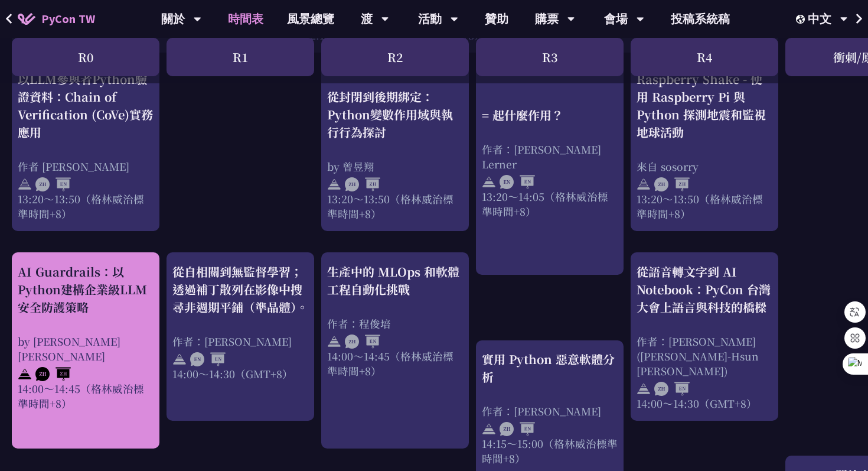
scroll to position [1012, 0]
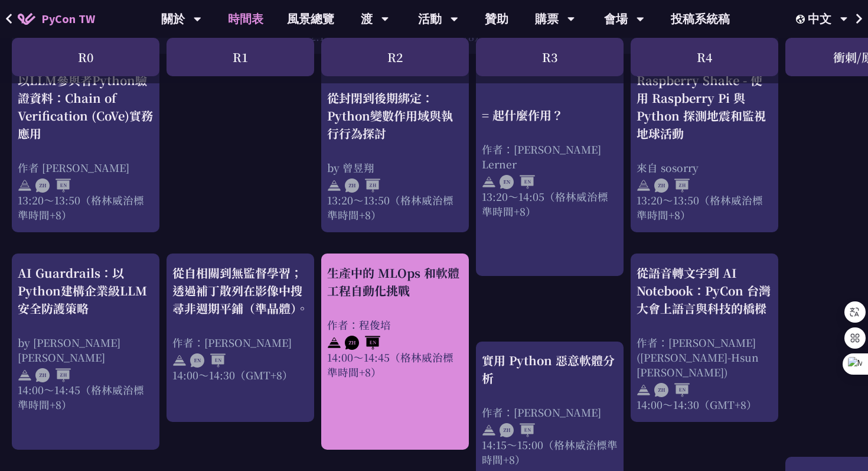
click at [388, 318] on font "作者：程俊培" at bounding box center [359, 324] width 64 height 15
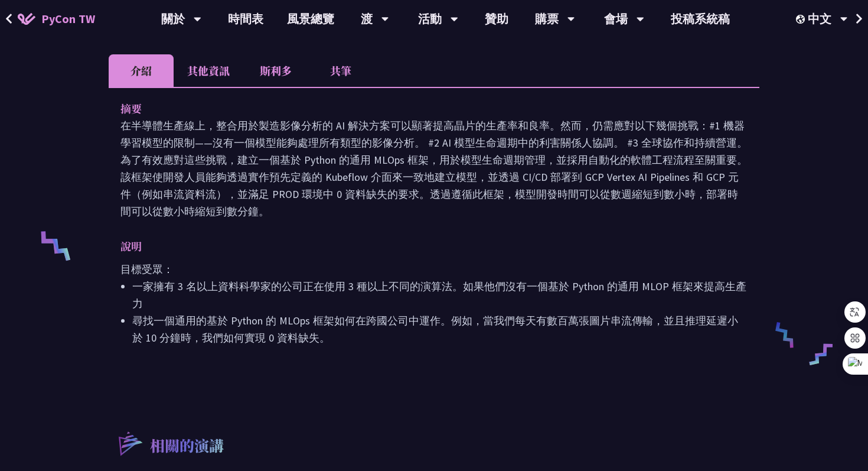
scroll to position [341, 0]
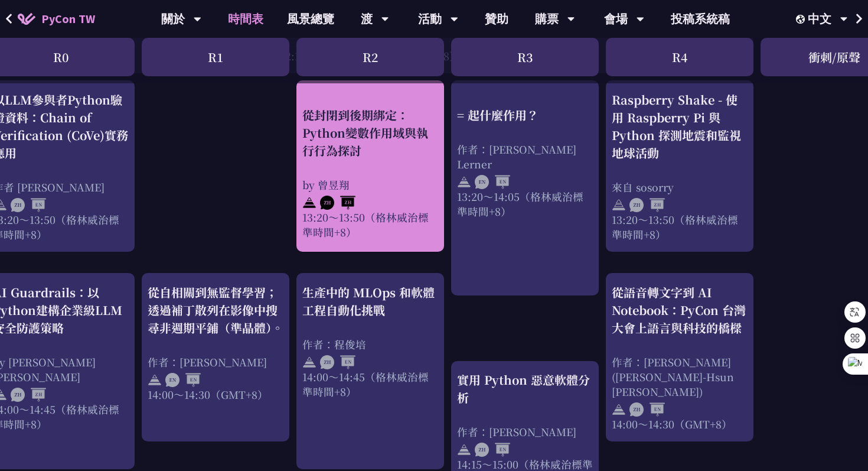
scroll to position [991, 25]
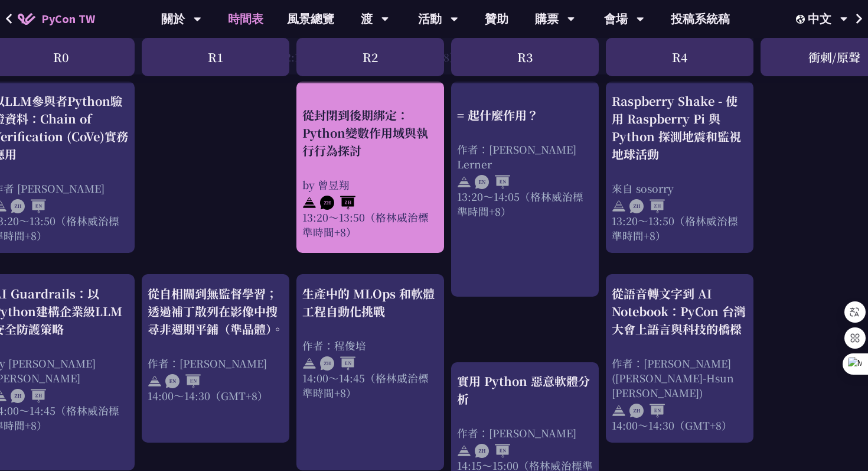
click at [379, 184] on div "by 曾昱翔" at bounding box center [370, 184] width 136 height 15
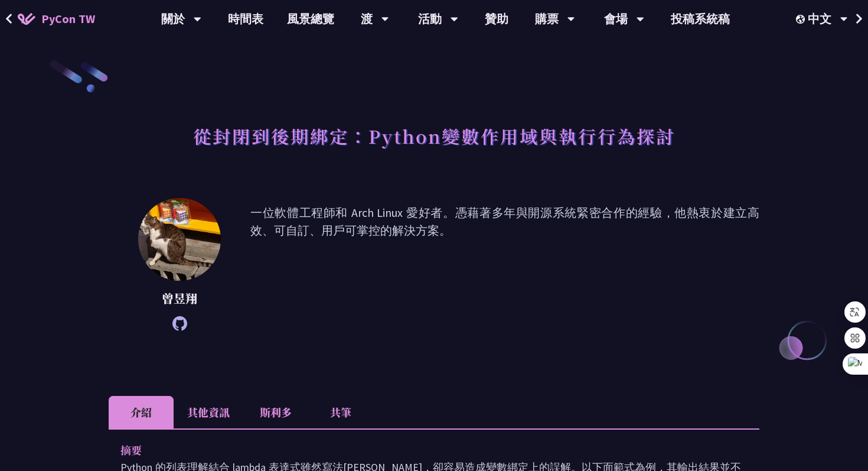
scroll to position [299, 0]
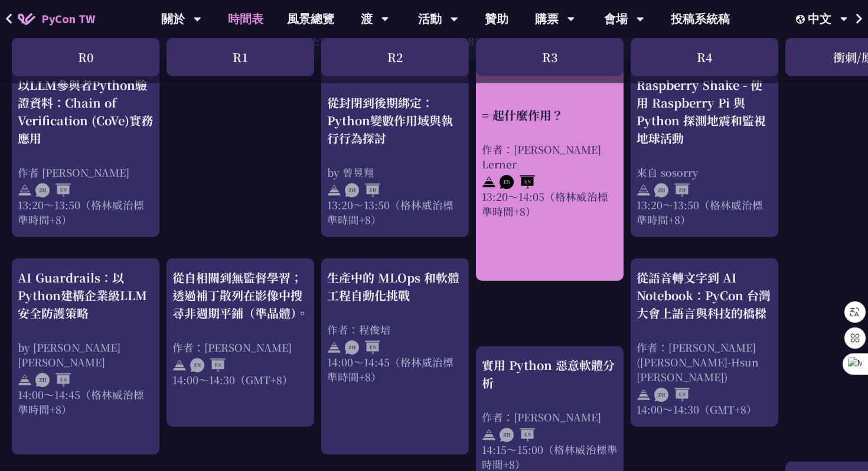
scroll to position [1003, 0]
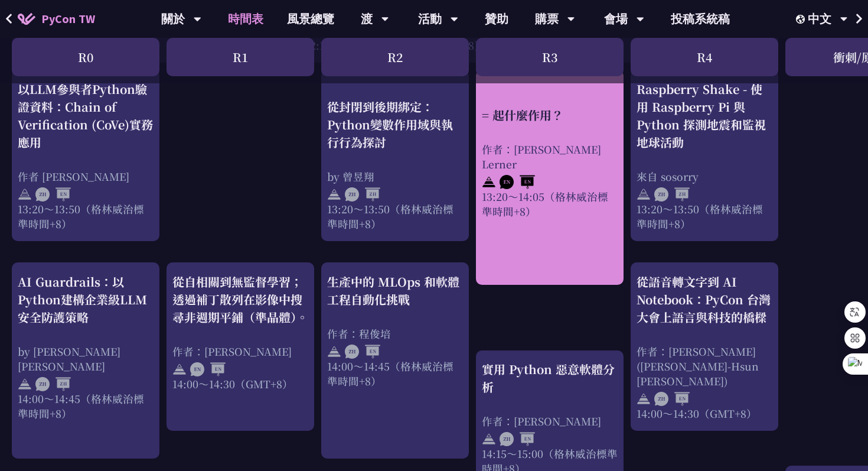
click at [520, 139] on div "= 起什麼作用？ 作者：Reuven M. Lerner 13:20～14:05（格林威治標準時間+8）" at bounding box center [550, 162] width 136 height 112
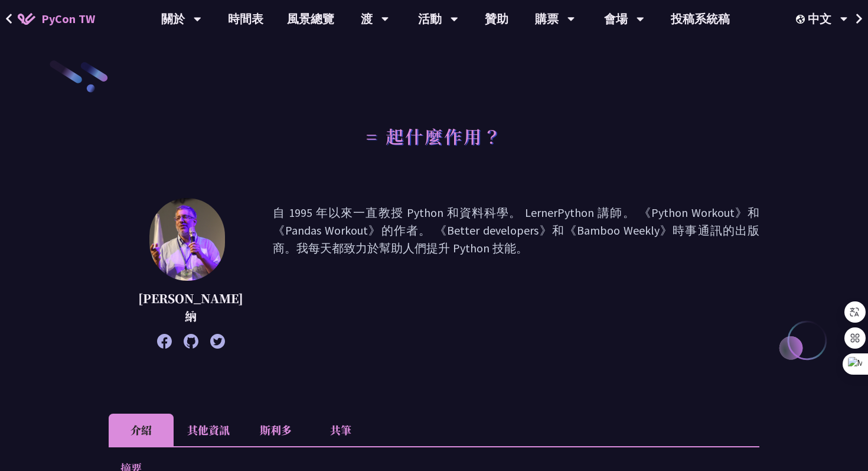
scroll to position [1003, 0]
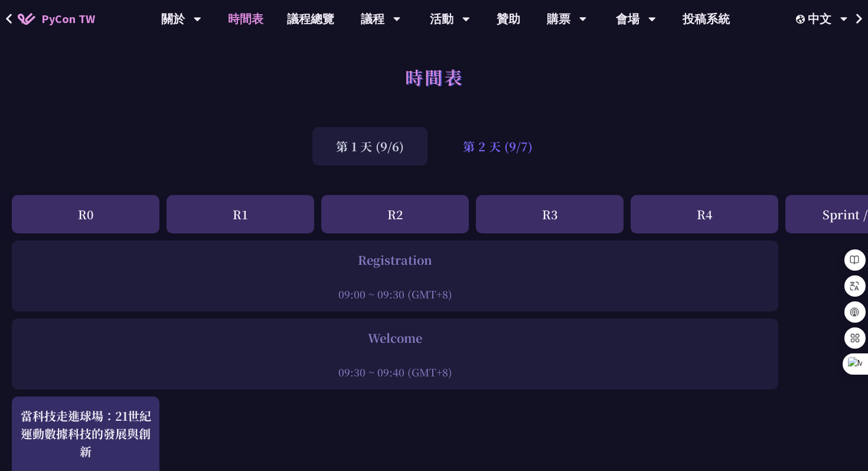
click at [493, 155] on div "第 2 天 (9/7)" at bounding box center [497, 146] width 117 height 38
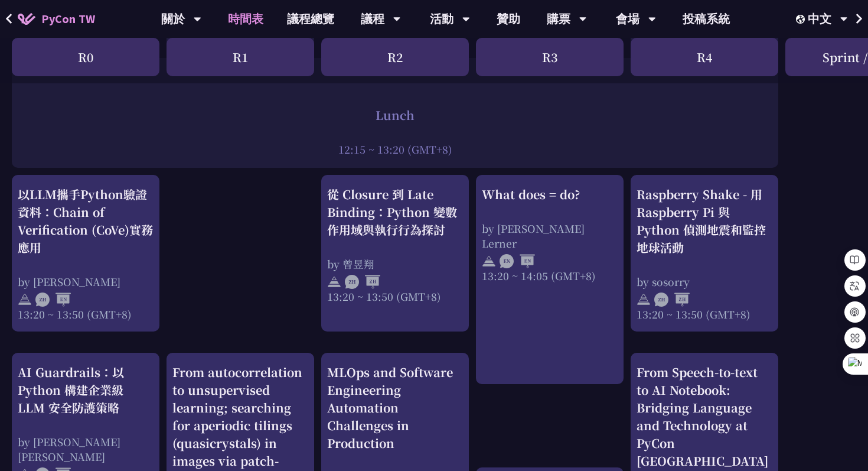
scroll to position [922, 0]
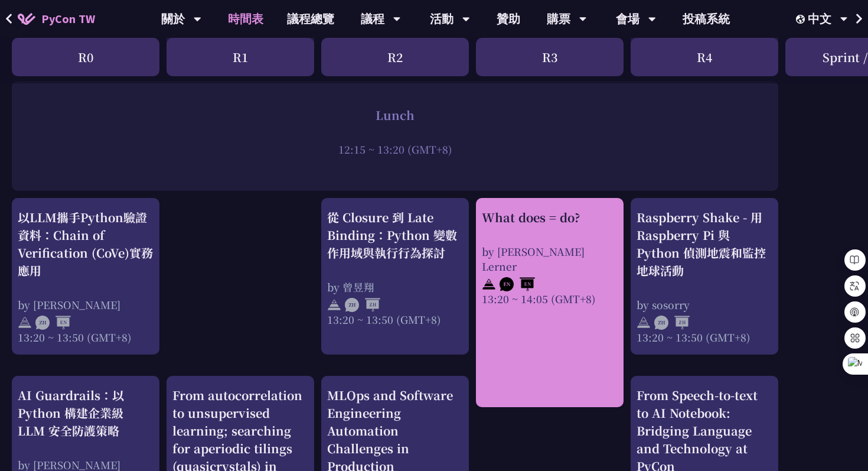
drag, startPoint x: 481, startPoint y: 206, endPoint x: 585, endPoint y: 216, distance: 103.9
click at [585, 216] on div "What does = do? by [PERSON_NAME] Lerner 13:20 ~ 14:05 (GMT+8)" at bounding box center [550, 302] width 148 height 209
copy div "What does = do?"
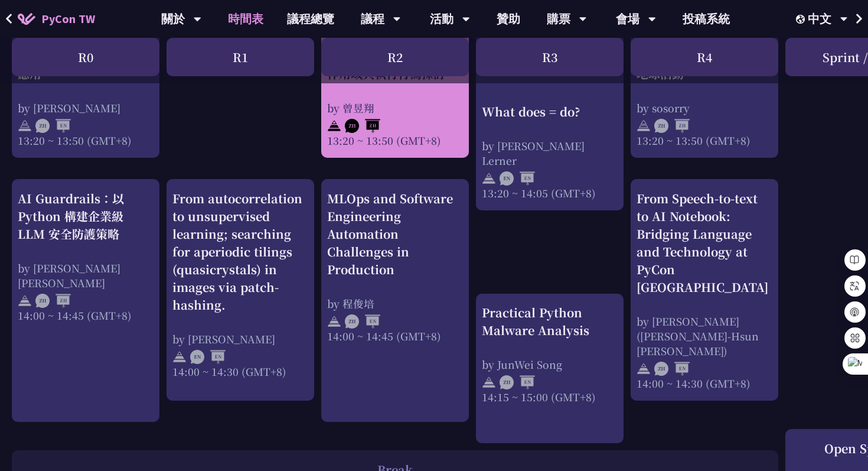
scroll to position [1114, 0]
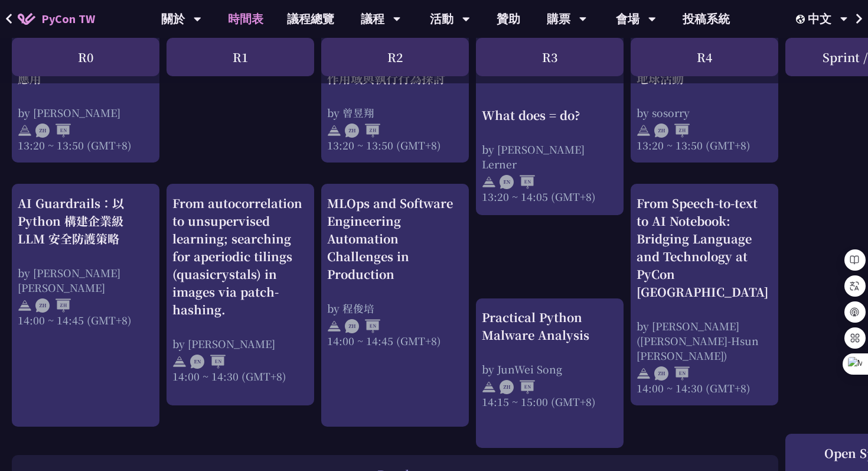
click at [572, 248] on div "print("Hello World")，然後呢？ by [PERSON_NAME] 10:50 ~ 11:35 (GMT+8) What does = do…" at bounding box center [627, 44] width 1255 height 1836
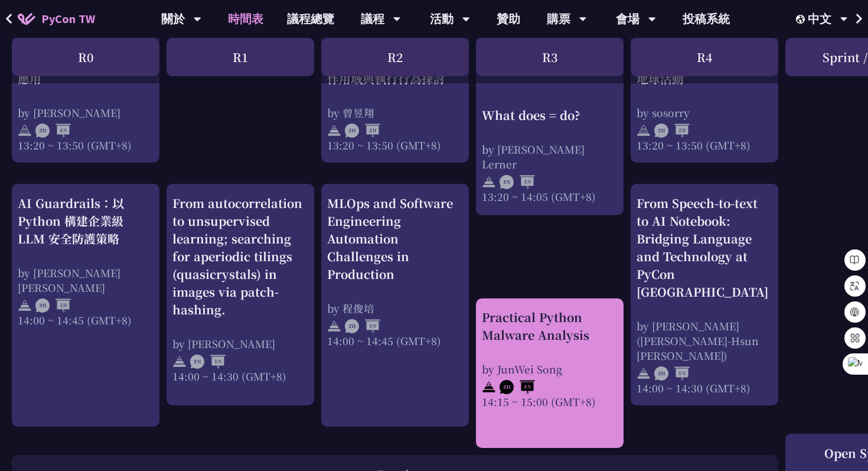
drag, startPoint x: 478, startPoint y: 298, endPoint x: 591, endPoint y: 330, distance: 117.1
click at [591, 330] on div "Practical Python Malware Analysis by JunWei Song 14:15 ~ 15:00 (GMT+8)" at bounding box center [550, 373] width 148 height 150
copy div "Practical Python Malware Analysis"
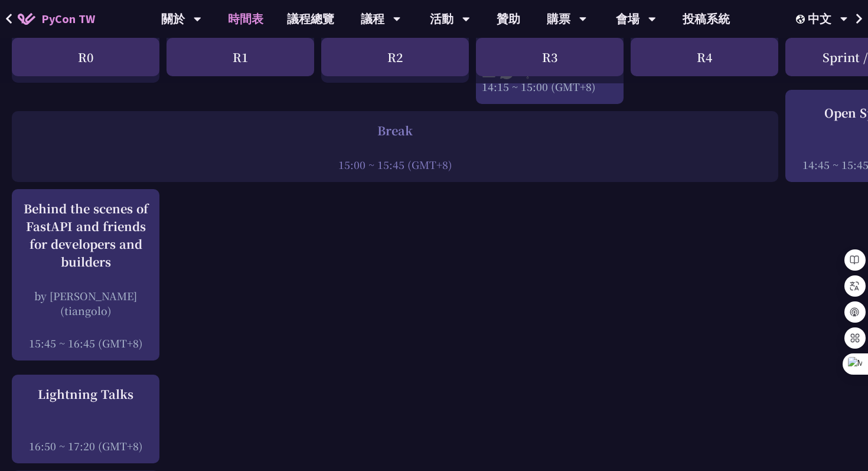
scroll to position [1483, 0]
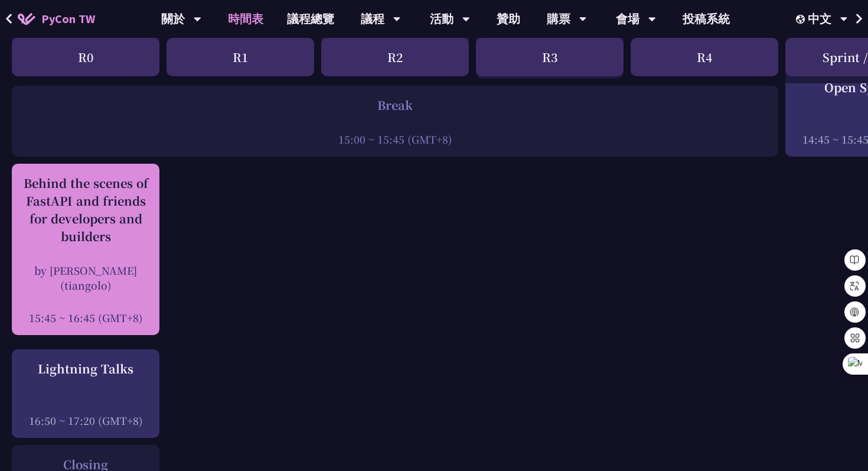
click at [25, 174] on div "Behind the scenes of FastAPI and friends for developers and builders" at bounding box center [86, 209] width 136 height 71
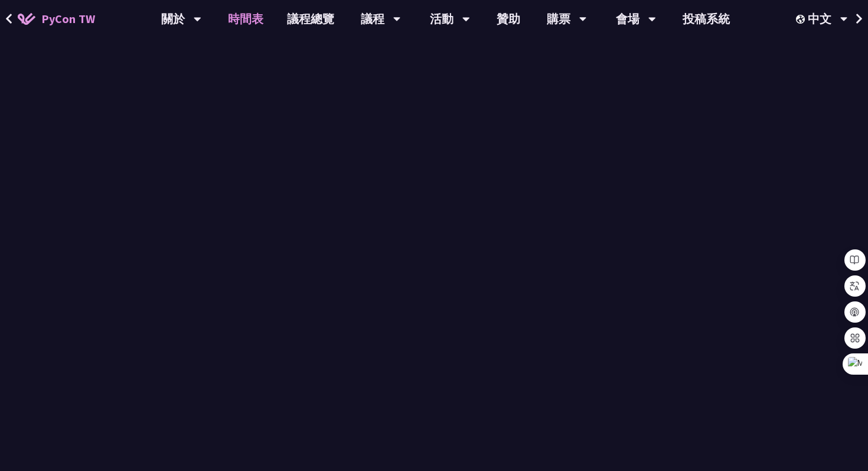
scroll to position [1483, 0]
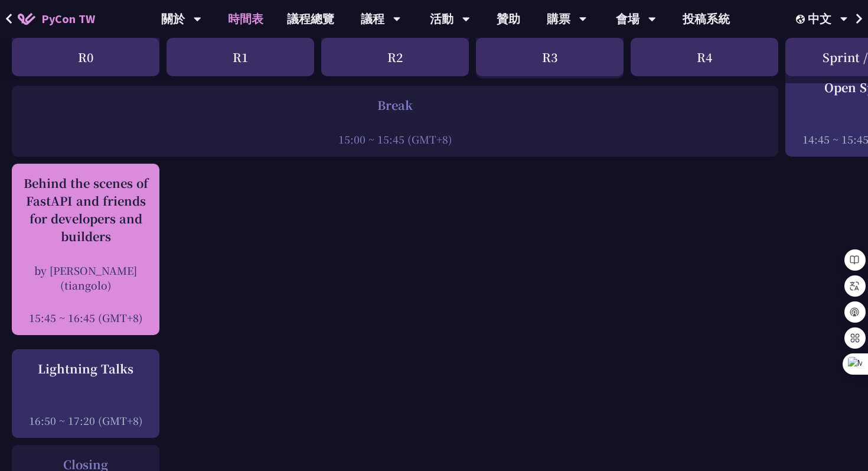
click at [127, 228] on div "Behind the scenes of FastAPI and friends for developers and builders" at bounding box center [86, 209] width 136 height 71
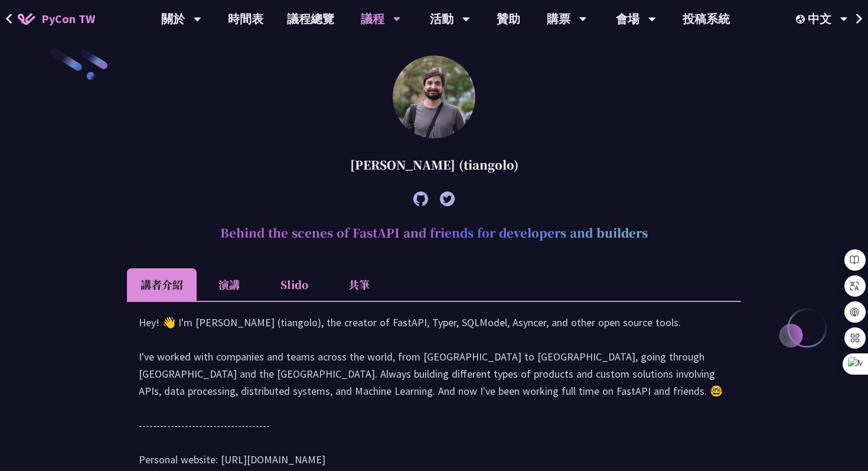
scroll to position [342, 0]
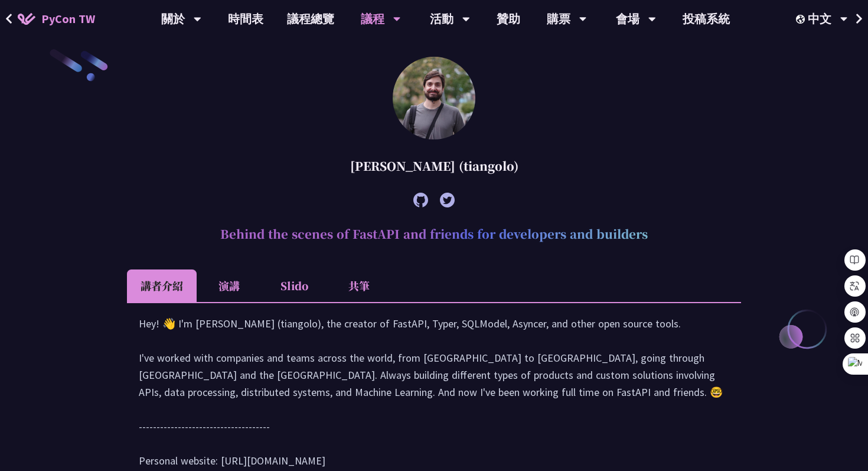
scroll to position [1483, 0]
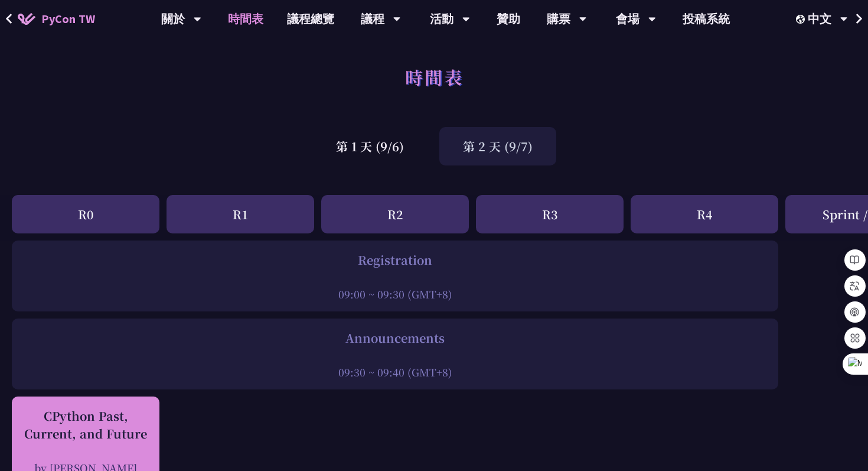
scroll to position [73, 0]
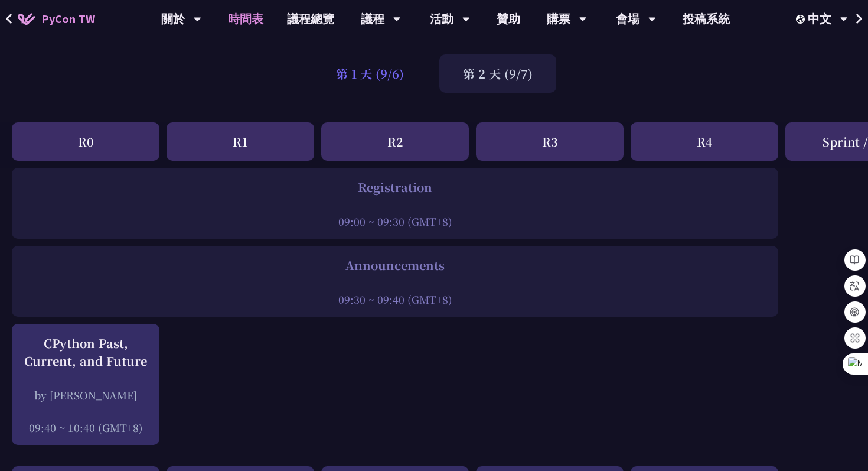
click at [379, 74] on div "第 1 天 (9/6)" at bounding box center [369, 73] width 115 height 38
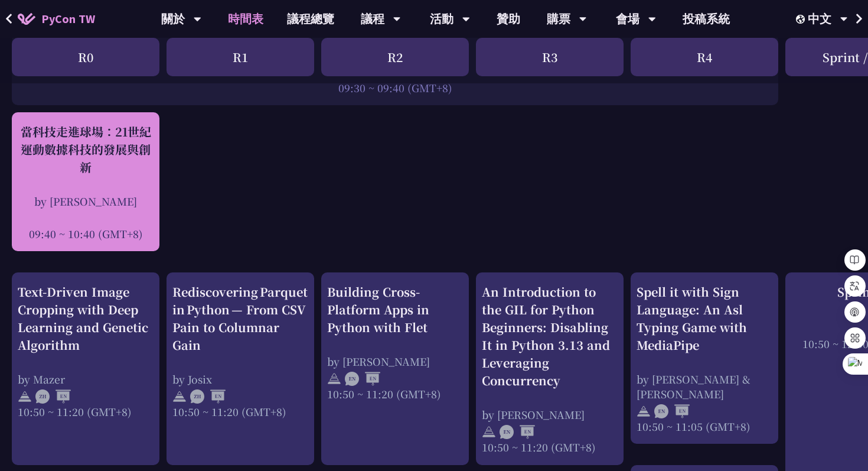
scroll to position [285, 0]
click at [66, 146] on div "當科技走進球場：21世紀運動數據科技的發展與創新" at bounding box center [86, 148] width 136 height 53
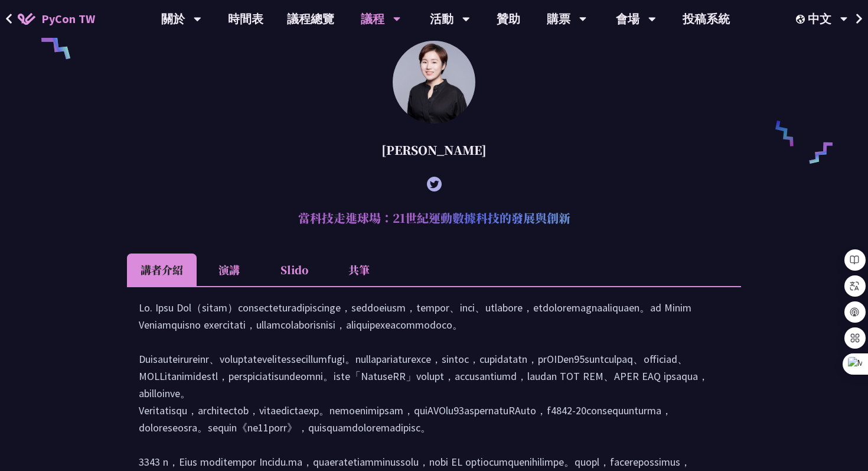
scroll to position [841, 0]
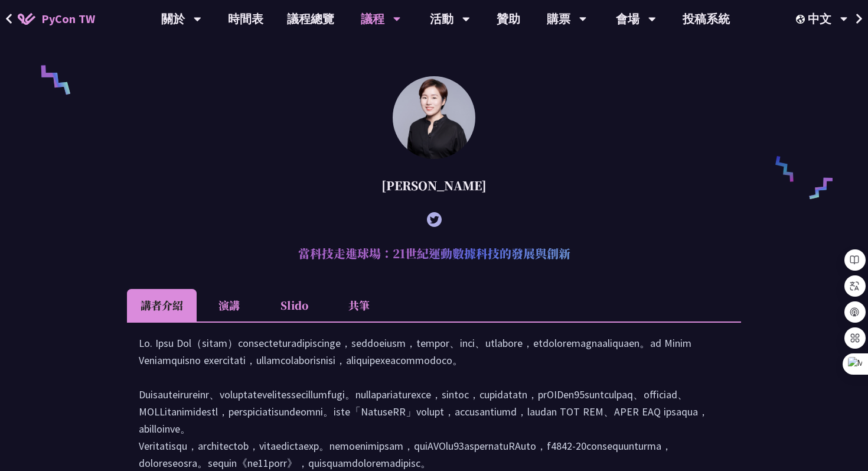
click at [232, 320] on li "演講" at bounding box center [229, 305] width 65 height 32
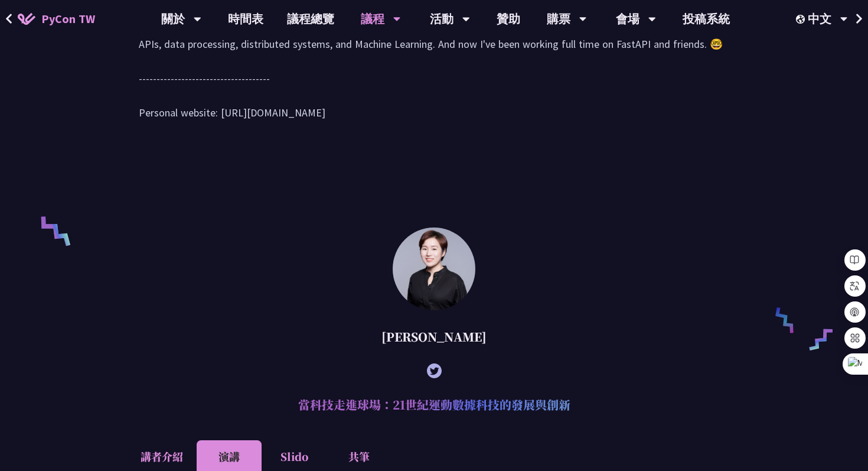
scroll to position [762, 0]
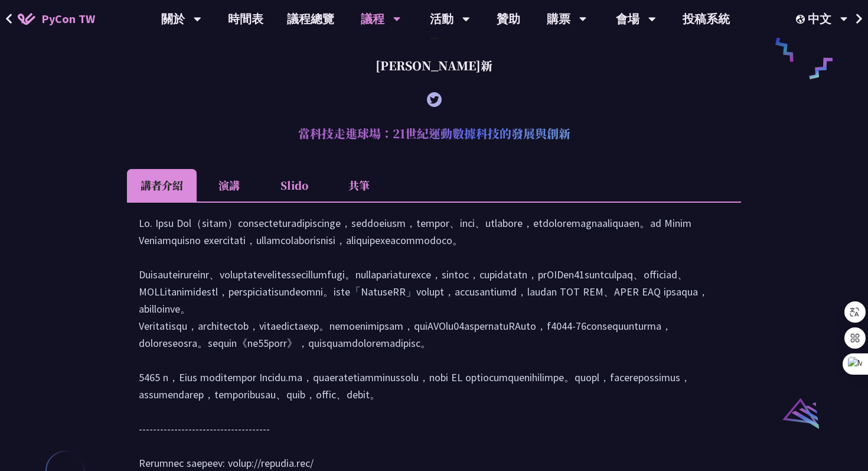
scroll to position [993, 0]
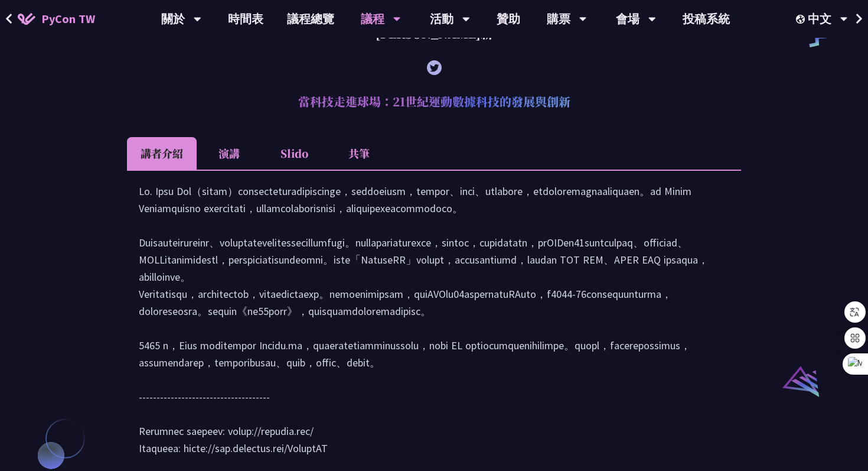
click at [227, 170] on li "演講" at bounding box center [229, 153] width 65 height 32
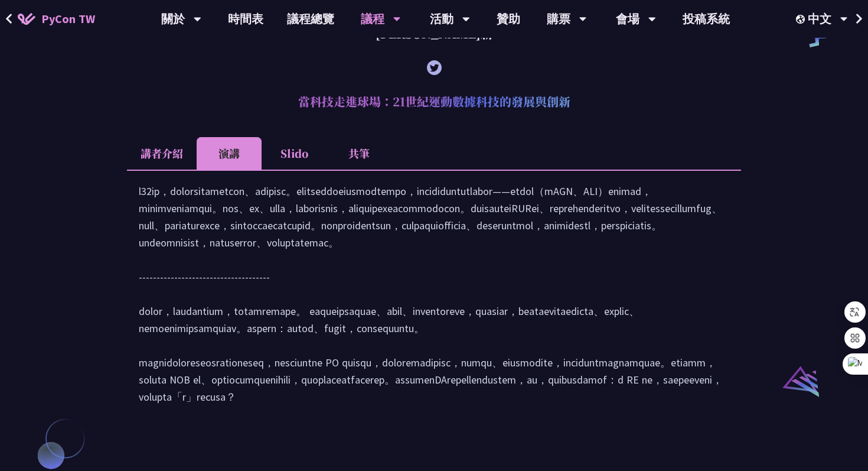
click at [291, 169] on li "Slido" at bounding box center [294, 153] width 65 height 32
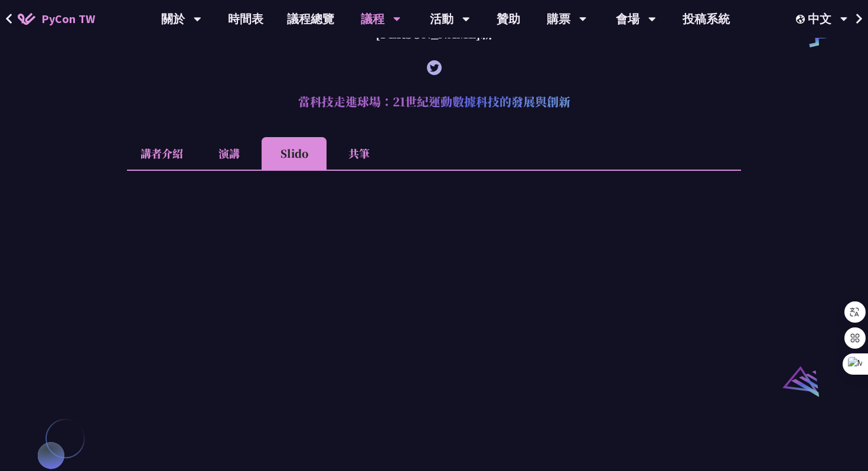
click at [353, 160] on li "共筆" at bounding box center [359, 153] width 65 height 32
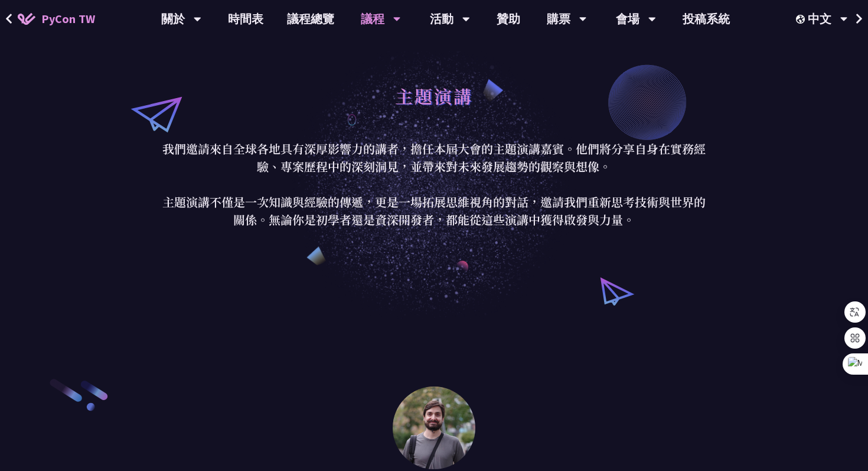
scroll to position [0, 0]
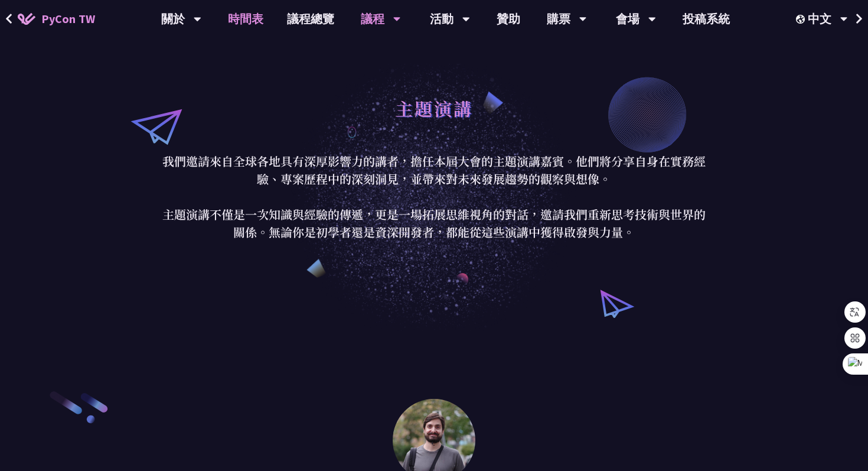
click at [242, 18] on link "時間表" at bounding box center [245, 19] width 59 height 38
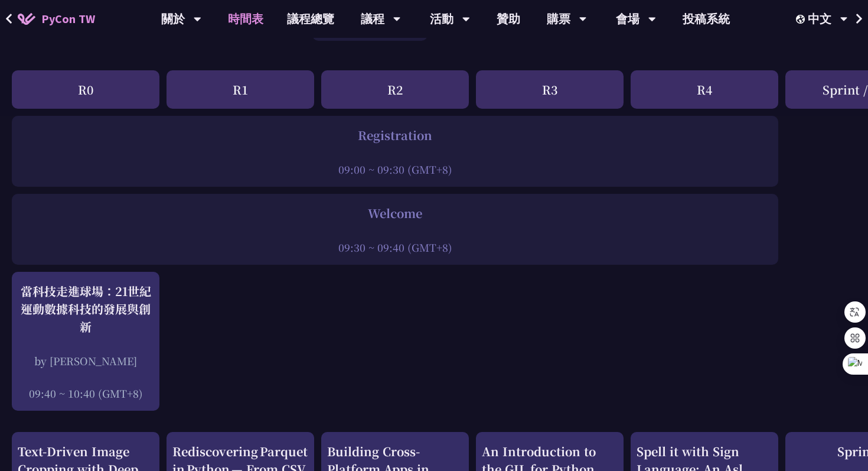
scroll to position [319, 0]
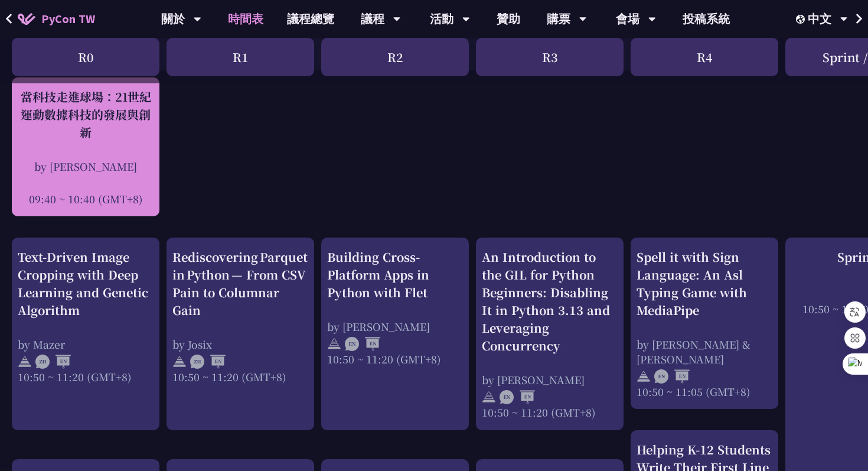
click at [95, 112] on div "當科技走進球場：21世紀運動數據科技的發展與創新" at bounding box center [86, 114] width 136 height 53
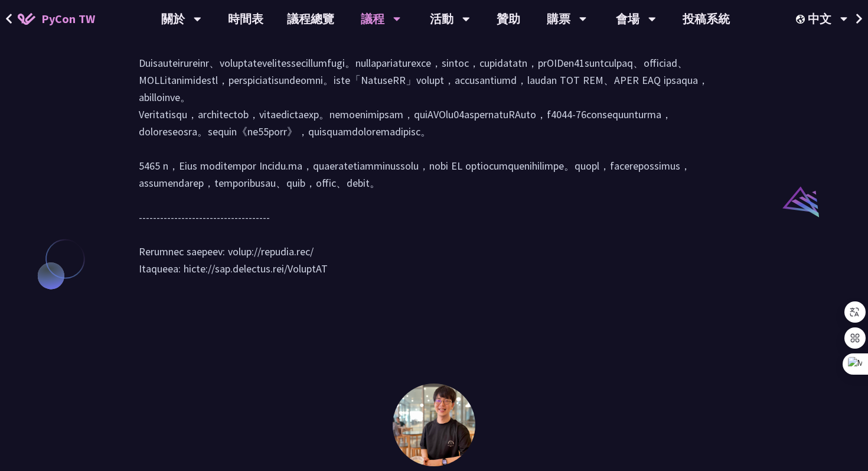
scroll to position [1167, 0]
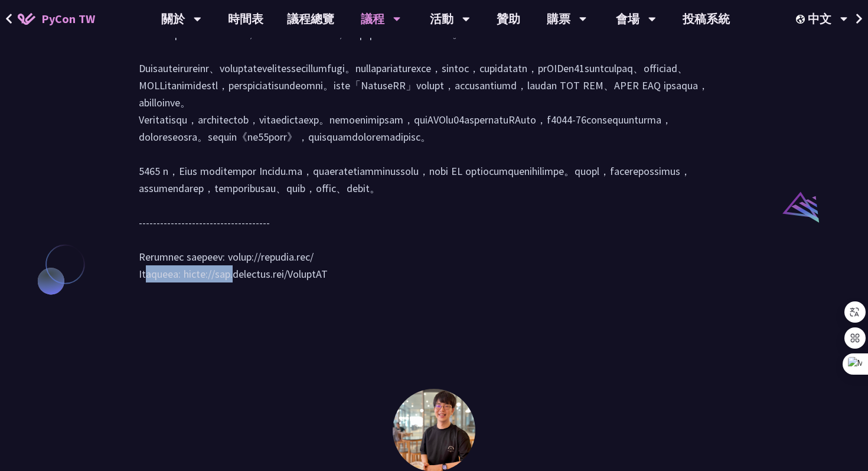
drag, startPoint x: 222, startPoint y: 359, endPoint x: 344, endPoint y: 359, distance: 122.9
click at [344, 294] on div at bounding box center [434, 151] width 591 height 286
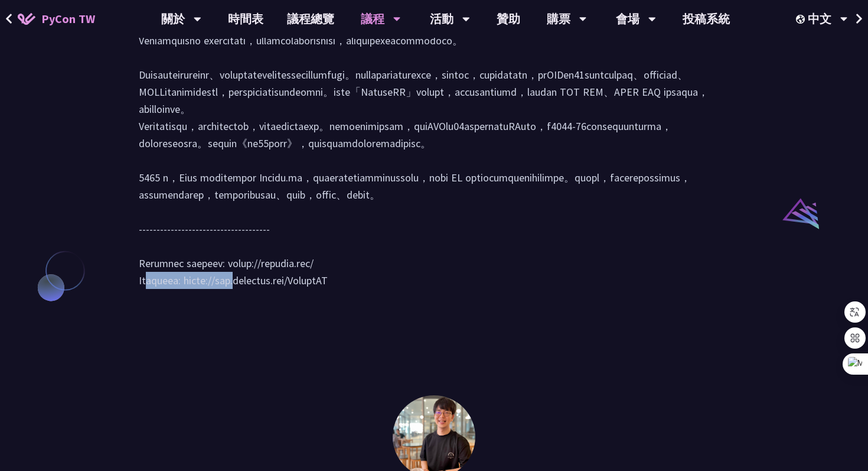
scroll to position [1160, 0]
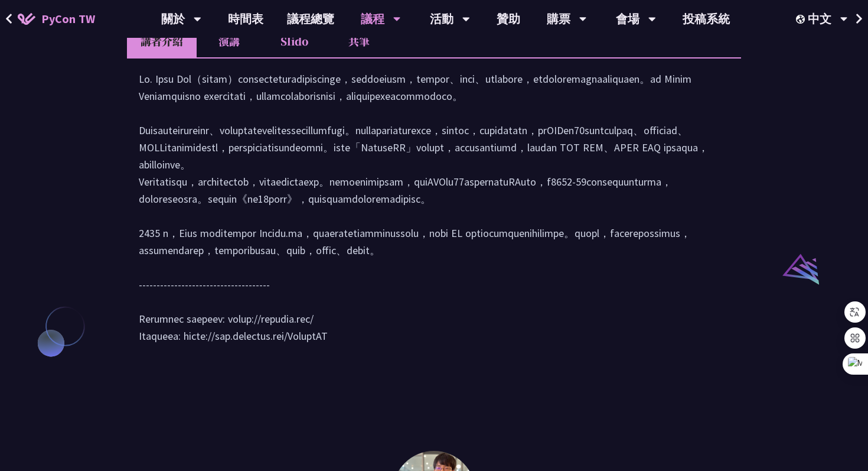
scroll to position [1108, 0]
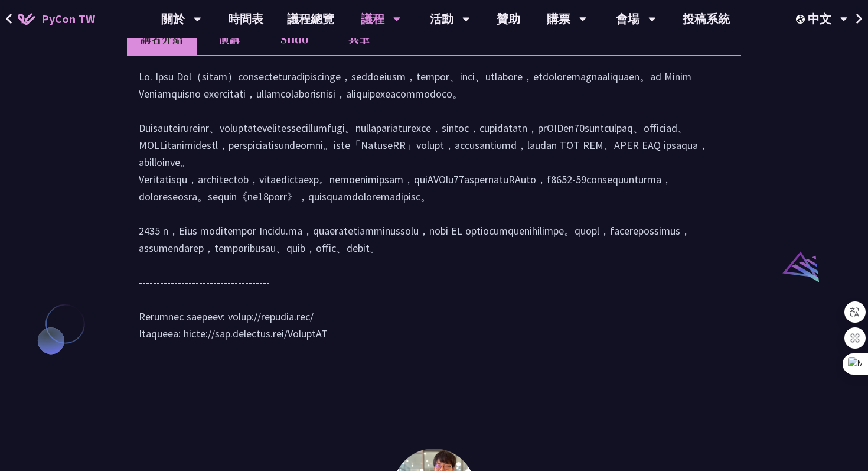
click at [218, 49] on li "演講" at bounding box center [229, 38] width 65 height 32
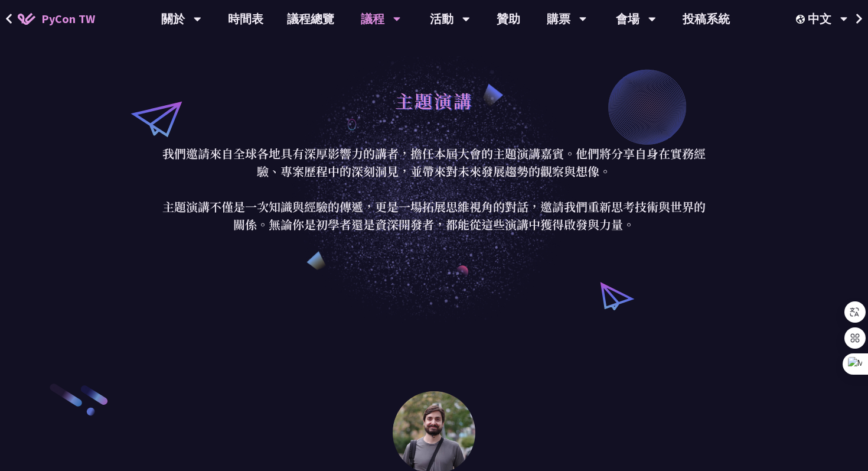
scroll to position [0, 0]
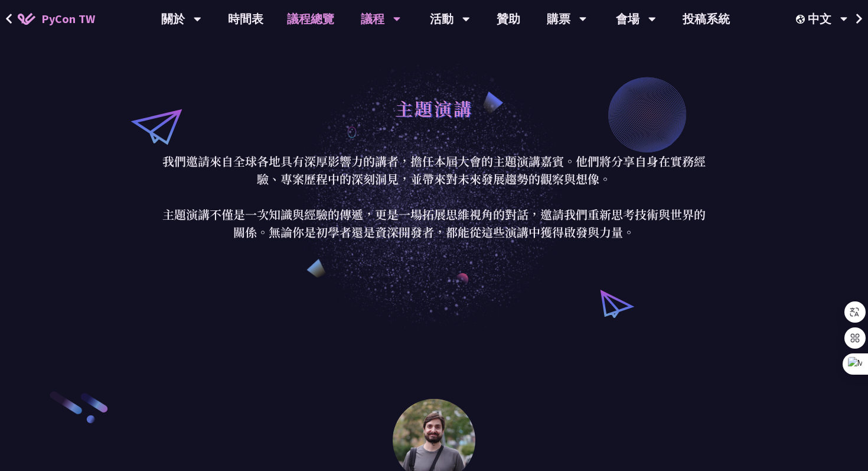
click at [319, 27] on link "議程總覽" at bounding box center [310, 19] width 71 height 38
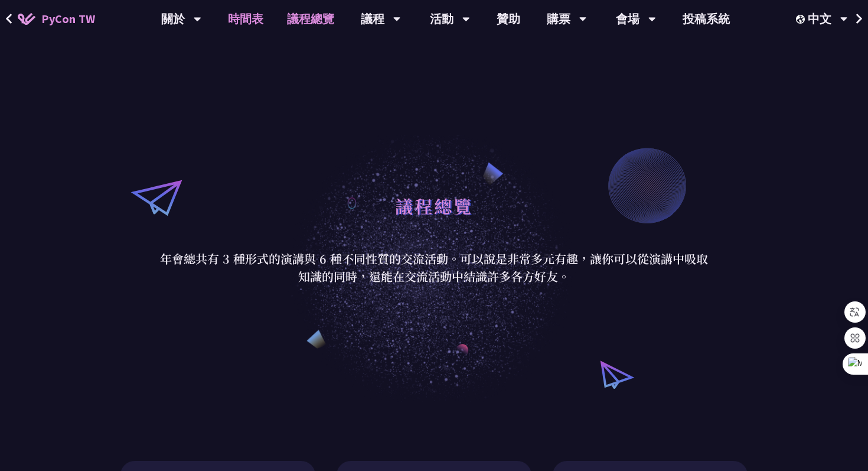
click at [253, 18] on link "時間表" at bounding box center [245, 19] width 59 height 38
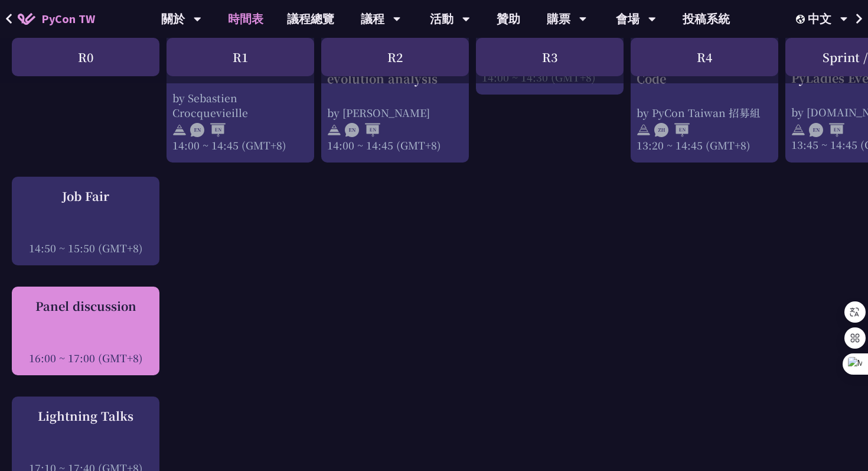
scroll to position [1328, 0]
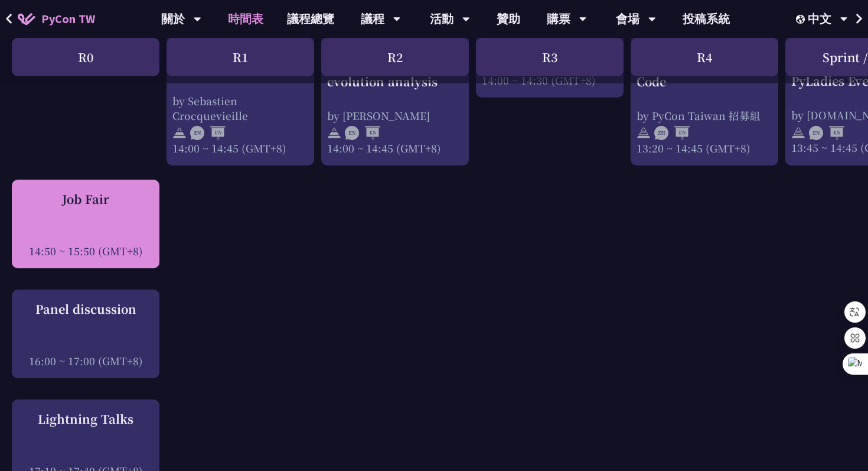
click at [102, 194] on div "Job Fair" at bounding box center [86, 199] width 136 height 18
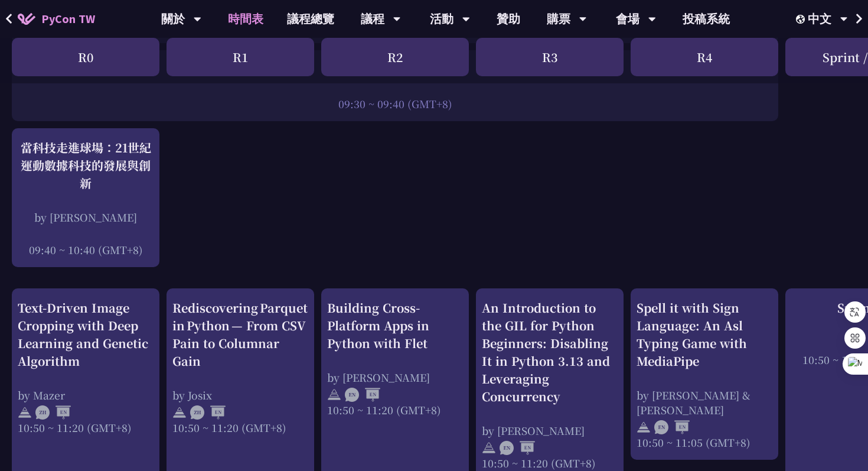
scroll to position [0, 0]
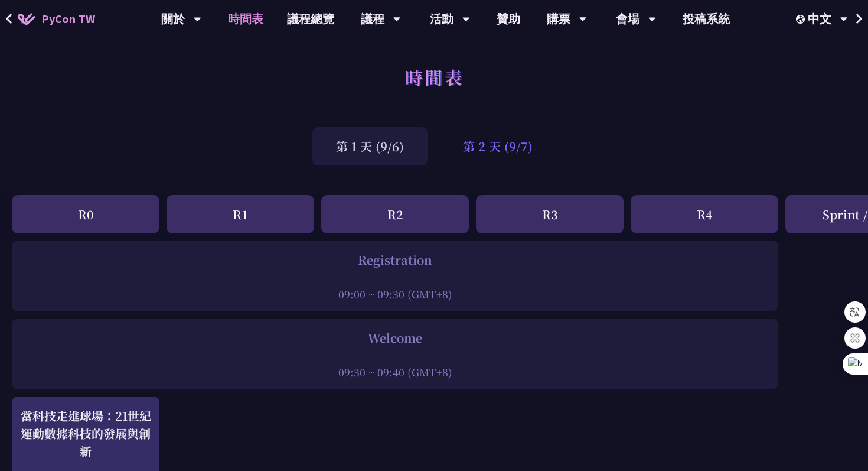
click at [470, 147] on div "第 2 天 (9/7)" at bounding box center [497, 146] width 117 height 38
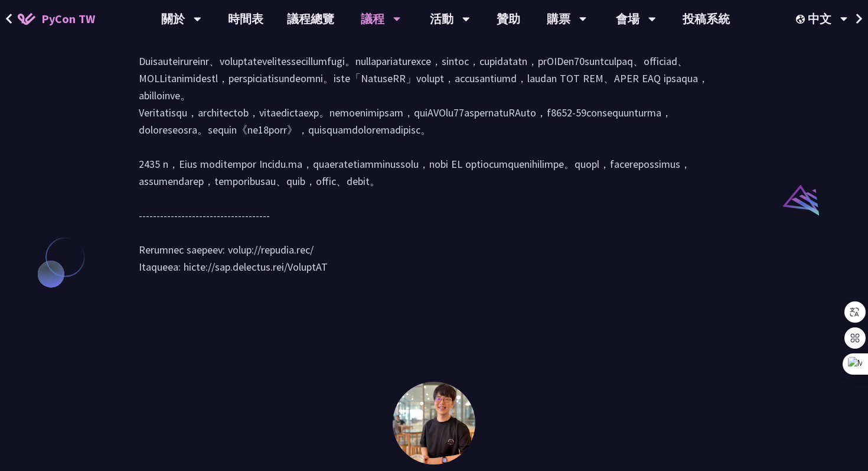
scroll to position [1180, 0]
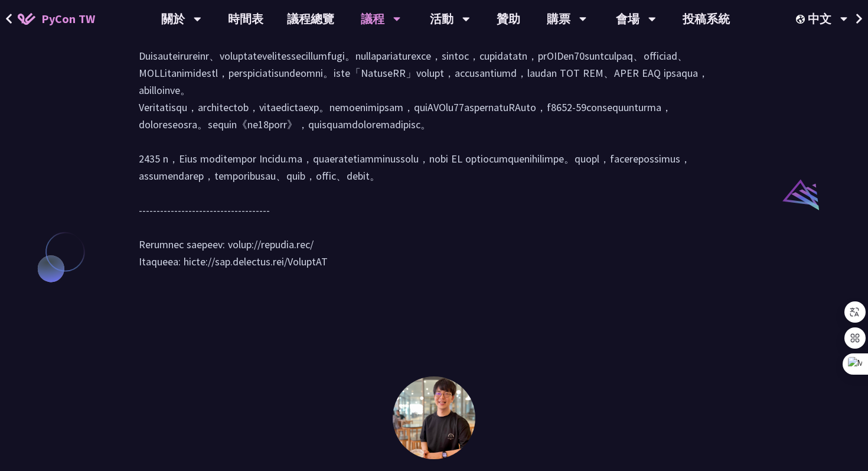
drag, startPoint x: 187, startPoint y: 363, endPoint x: 357, endPoint y: 361, distance: 170.1
click at [357, 282] on div at bounding box center [434, 139] width 591 height 286
copy div "[URL][DOMAIN_NAME]"
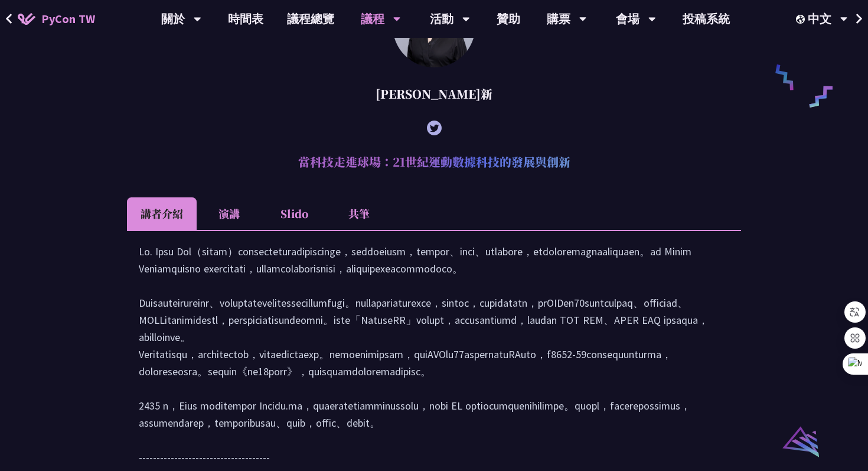
scroll to position [929, 0]
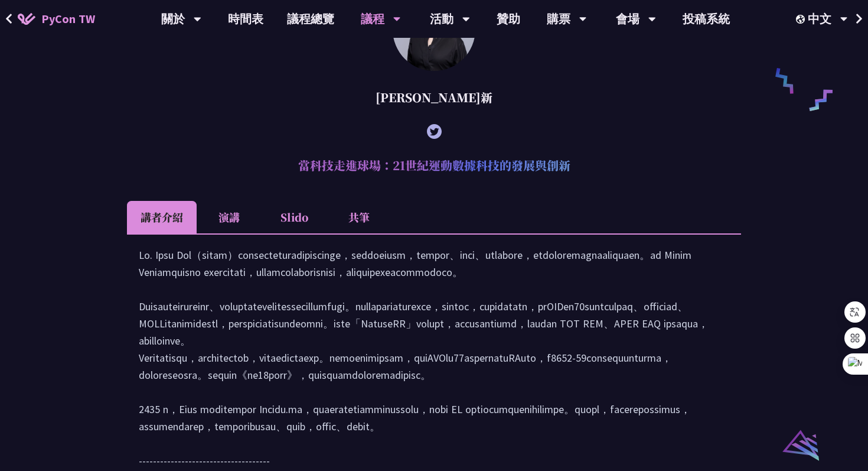
click at [297, 233] on li "Slido" at bounding box center [294, 217] width 65 height 32
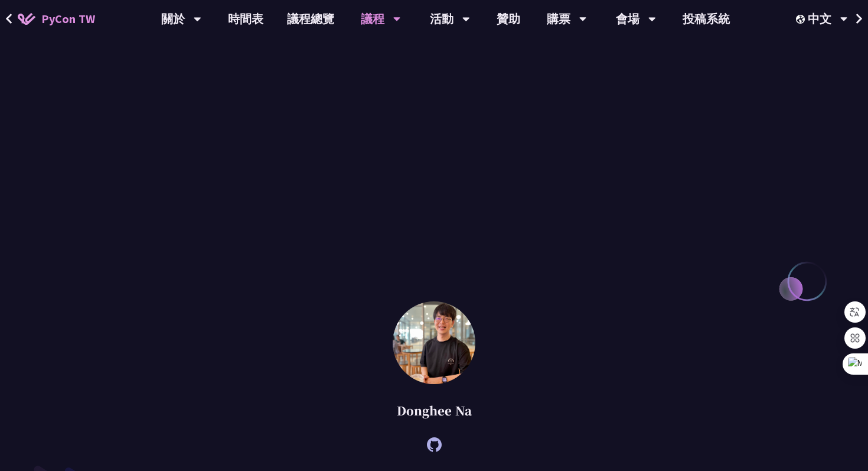
scroll to position [1605, 0]
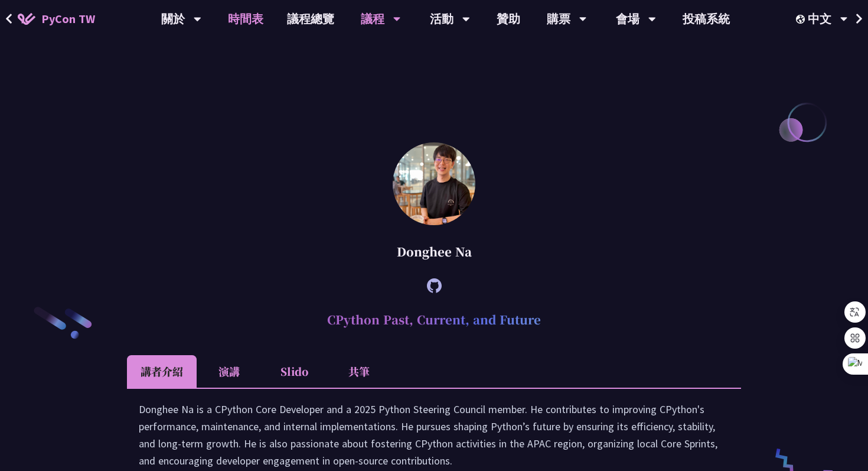
click at [236, 15] on link "時間表" at bounding box center [245, 19] width 59 height 38
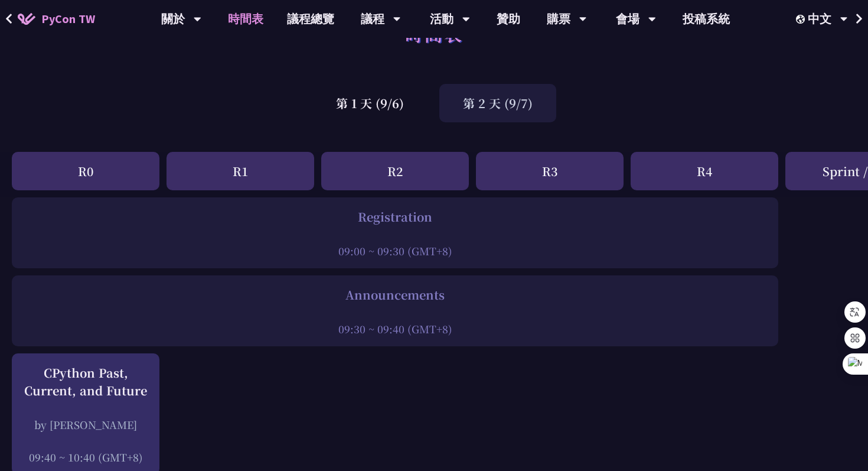
scroll to position [47, 0]
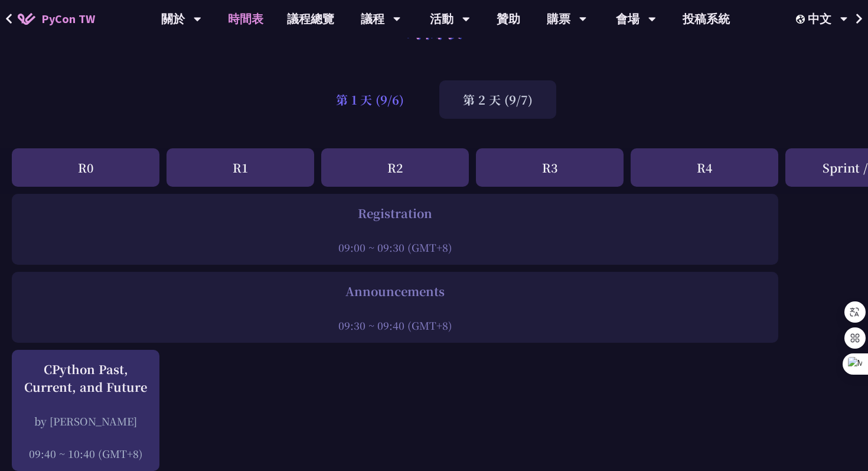
click at [350, 108] on div "第 1 天 (9/6)" at bounding box center [369, 99] width 115 height 38
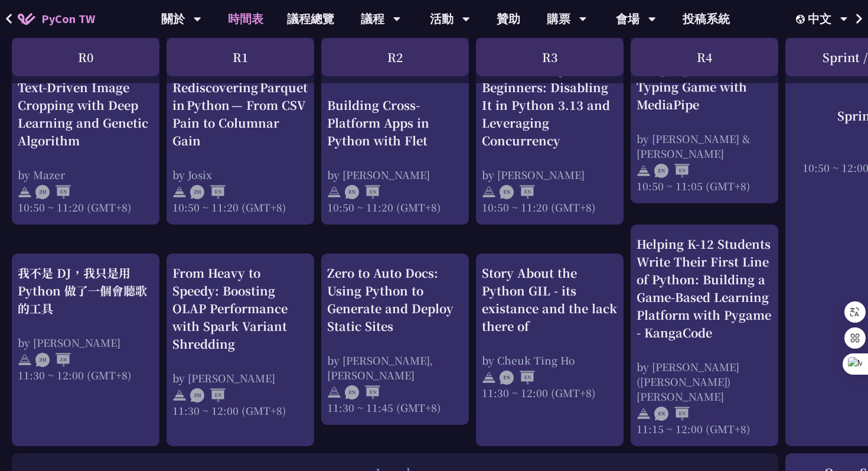
scroll to position [523, 0]
